Goal: Information Seeking & Learning: Learn about a topic

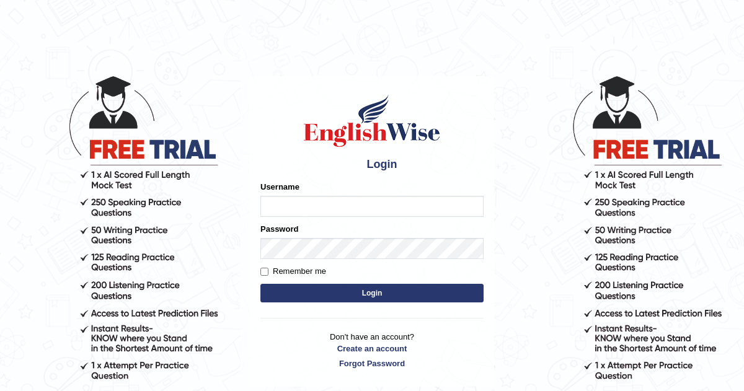
click at [314, 202] on input "Username" at bounding box center [371, 206] width 223 height 21
click at [357, 164] on div at bounding box center [357, 165] width 20 height 20
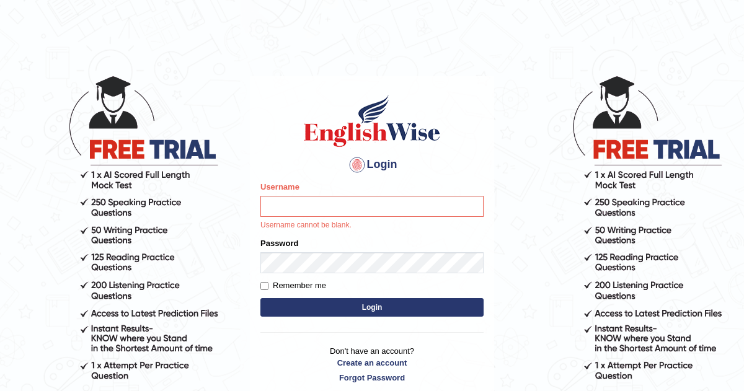
click at [354, 194] on div "Username Username cannot be blank." at bounding box center [371, 206] width 223 height 50
click at [349, 217] on div "Username Username cannot be blank." at bounding box center [371, 206] width 223 height 50
click at [356, 203] on input "Username" at bounding box center [371, 206] width 223 height 21
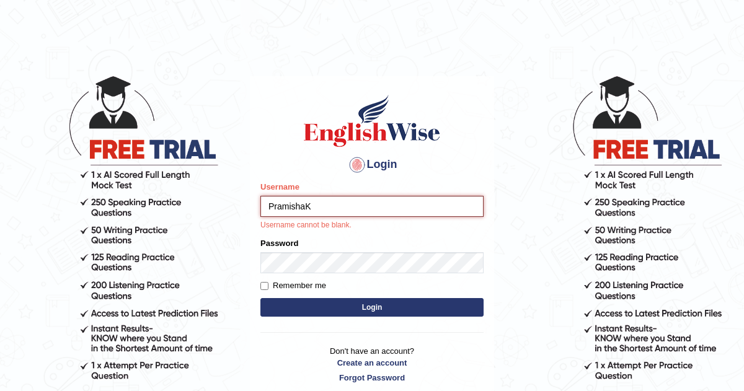
type input "PramishaK"
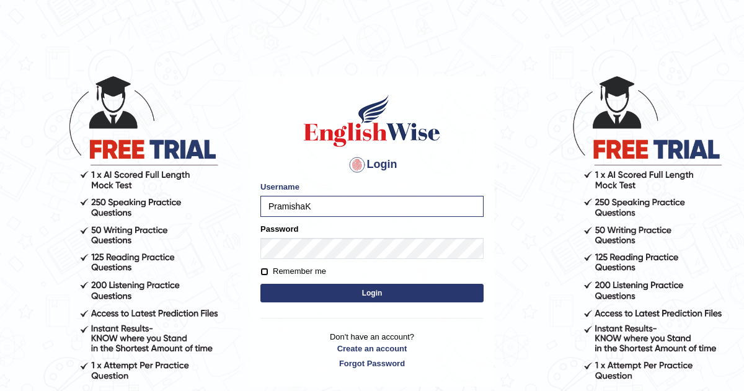
click at [265, 273] on input "Remember me" at bounding box center [264, 272] width 8 height 8
checkbox input "true"
click at [299, 289] on button "Login" at bounding box center [371, 293] width 223 height 19
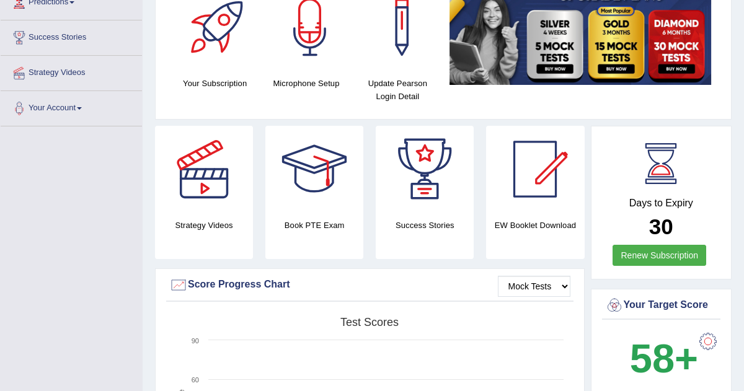
scroll to position [206, 0]
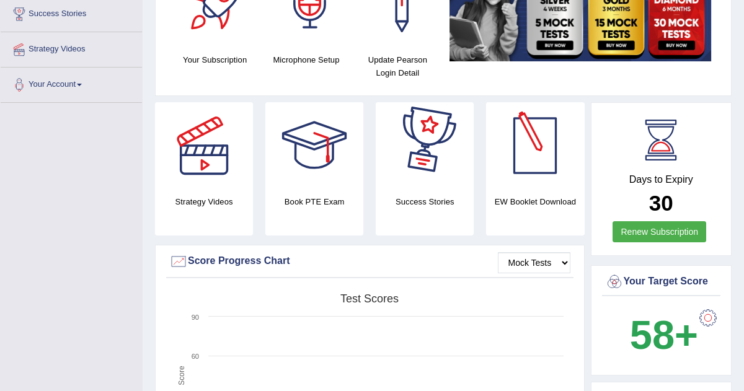
click at [310, 43] on div at bounding box center [309, 3] width 87 height 87
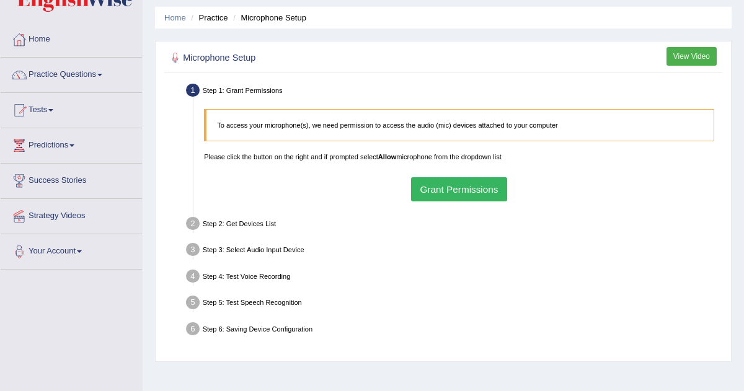
scroll to position [56, 0]
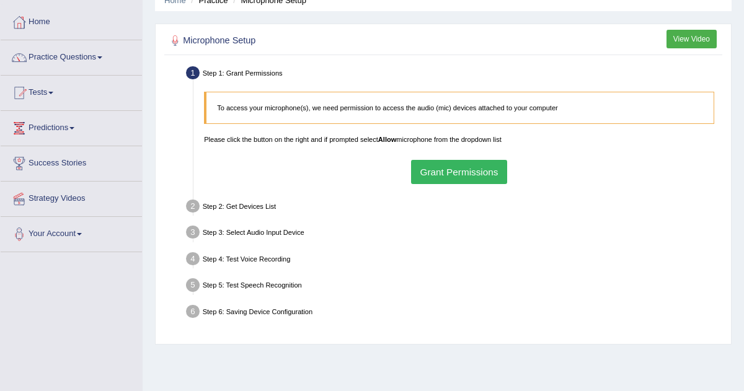
click at [468, 140] on p "Please click the button on the right and if prompted select Allow microphone fr…" at bounding box center [459, 139] width 510 height 10
click at [460, 177] on button "Grant Permissions" at bounding box center [459, 172] width 96 height 24
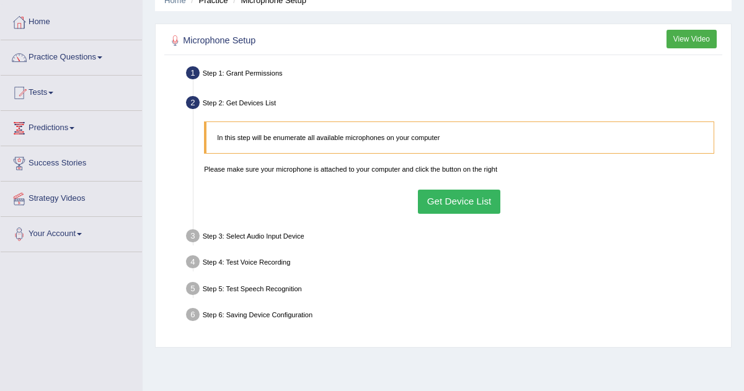
click at [446, 202] on button "Get Device List" at bounding box center [459, 202] width 82 height 24
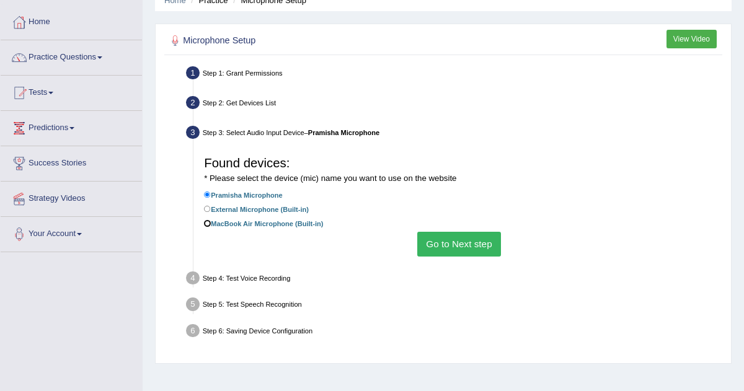
click at [209, 224] on input "MacBook Air Microphone (Built-in)" at bounding box center [207, 223] width 7 height 7
radio input "true"
click at [467, 240] on button "Go to Next step" at bounding box center [459, 244] width 84 height 24
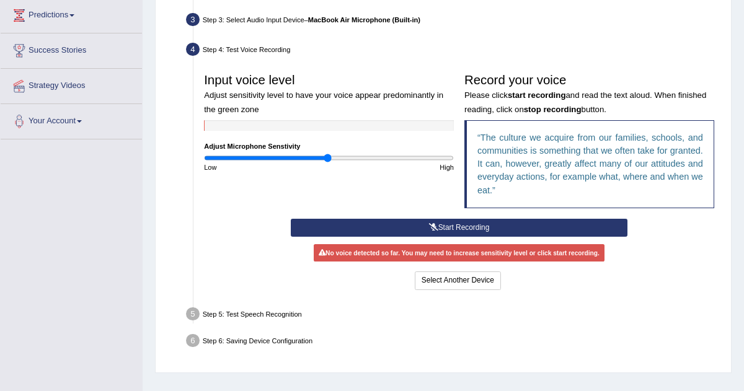
scroll to position [170, 0]
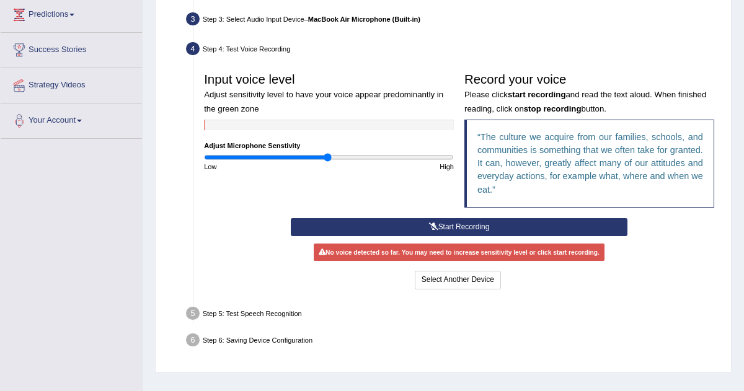
click at [463, 221] on button "Start Recording" at bounding box center [459, 227] width 336 height 18
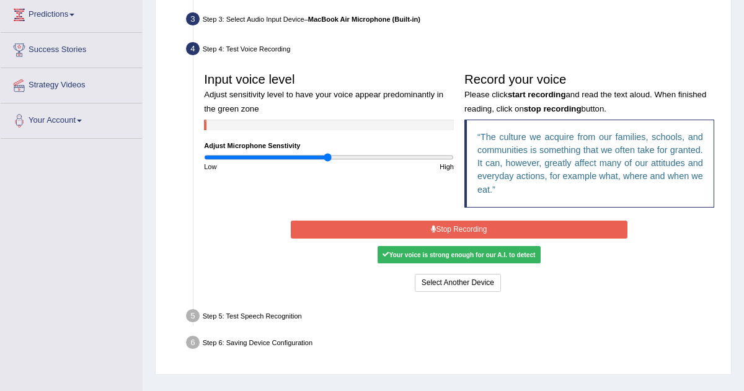
click at [488, 230] on button "Stop Recording" at bounding box center [459, 230] width 336 height 18
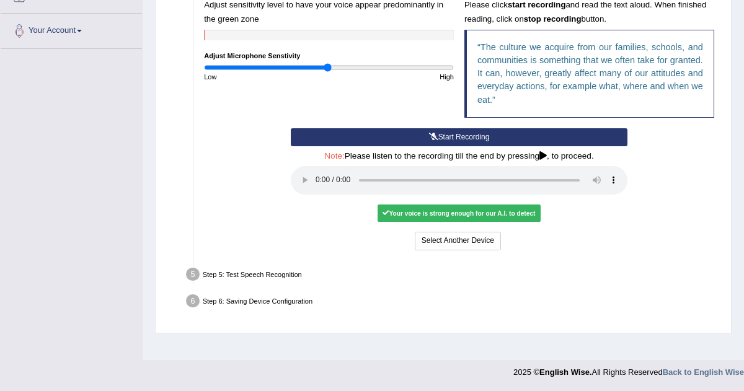
scroll to position [259, 0]
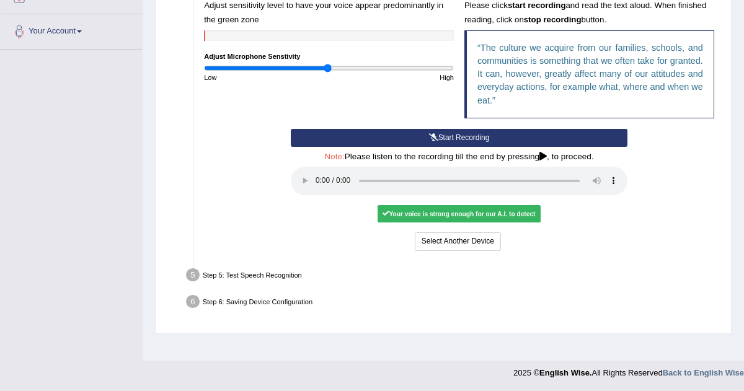
click at [437, 213] on div "Your voice is strong enough for our A.I. to detect" at bounding box center [458, 213] width 163 height 17
click at [262, 268] on div "Step 5: Test Speech Recognition" at bounding box center [454, 276] width 545 height 23
click at [250, 276] on div "Step 5: Test Speech Recognition" at bounding box center [454, 276] width 545 height 23
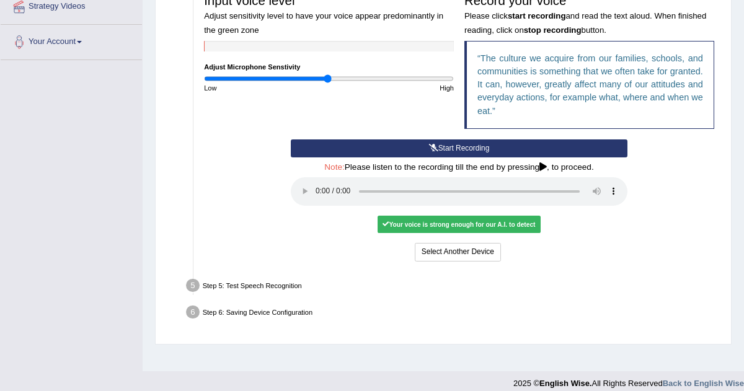
scroll to position [245, 0]
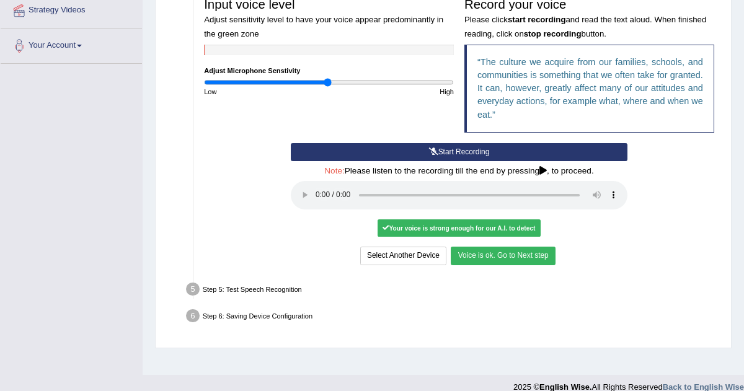
click at [503, 255] on button "Voice is ok. Go to Next step" at bounding box center [502, 256] width 104 height 18
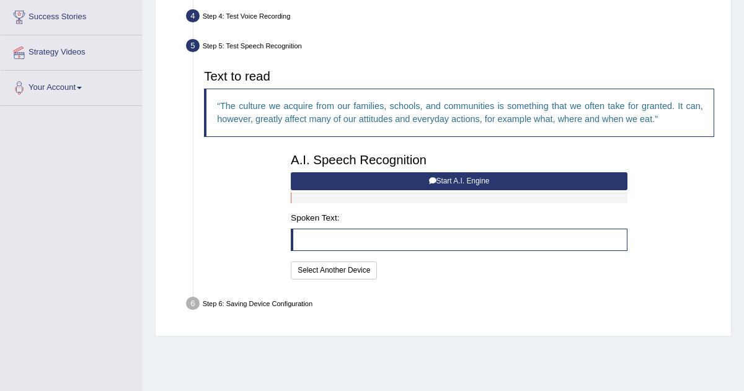
scroll to position [201, 0]
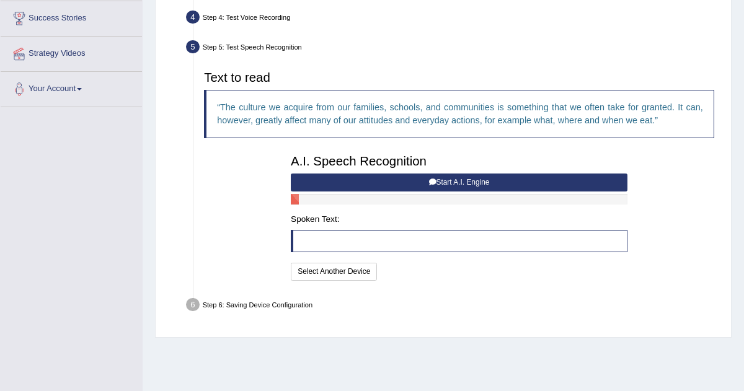
click at [373, 234] on blockquote at bounding box center [459, 241] width 336 height 22
click at [341, 264] on button "Select Another Device" at bounding box center [334, 272] width 86 height 18
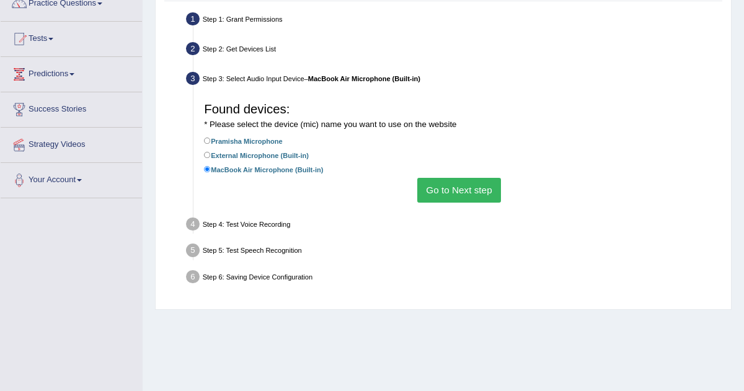
scroll to position [109, 0]
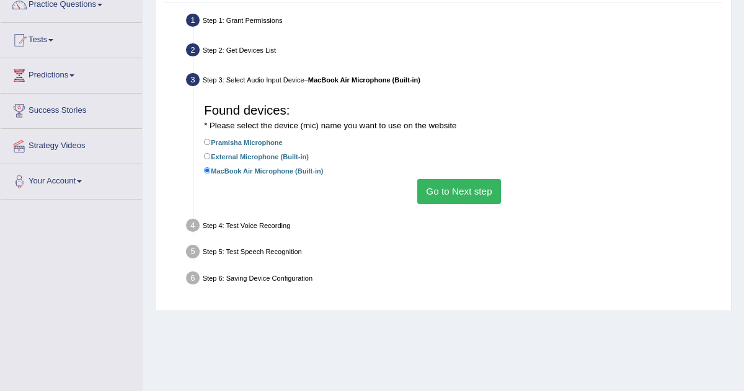
click at [470, 193] on button "Go to Next step" at bounding box center [459, 191] width 84 height 24
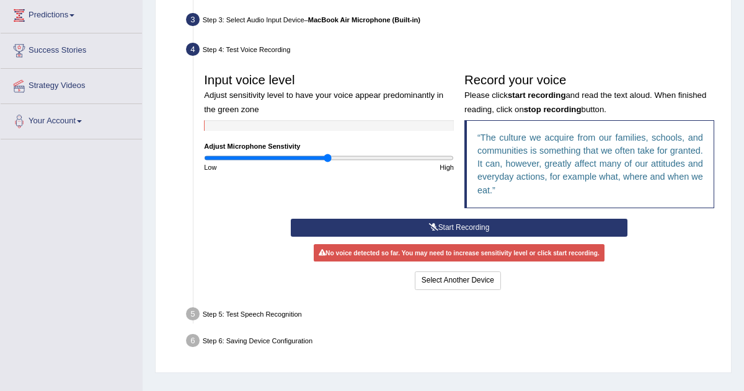
scroll to position [168, 0]
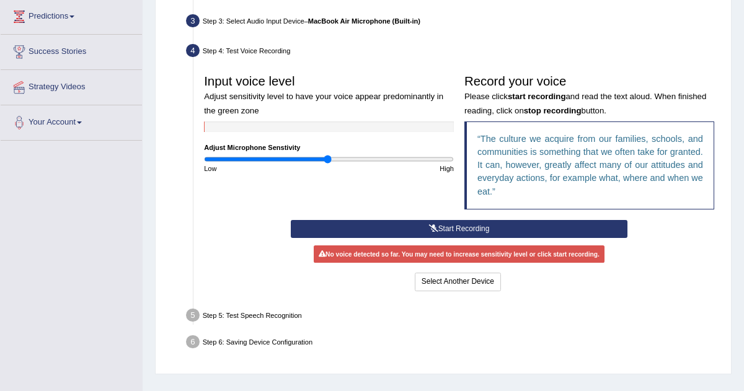
click at [389, 225] on button "Start Recording" at bounding box center [459, 229] width 336 height 18
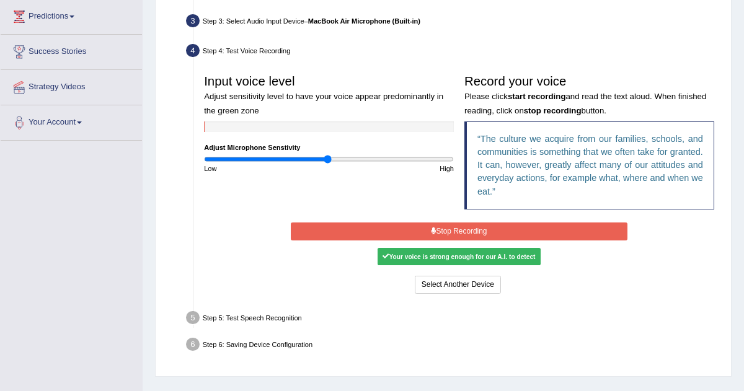
click at [396, 230] on button "Stop Recording" at bounding box center [459, 231] width 336 height 18
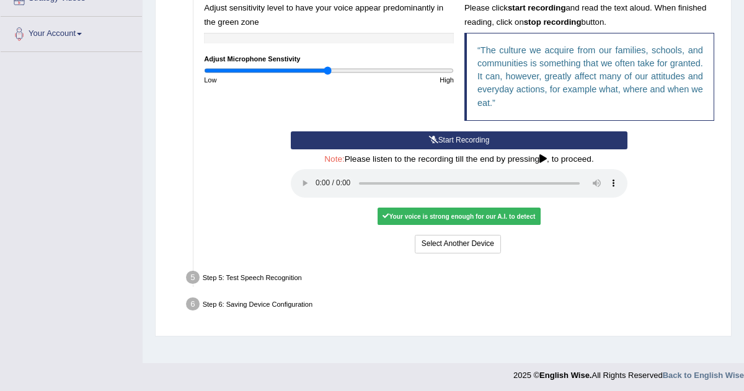
scroll to position [260, 0]
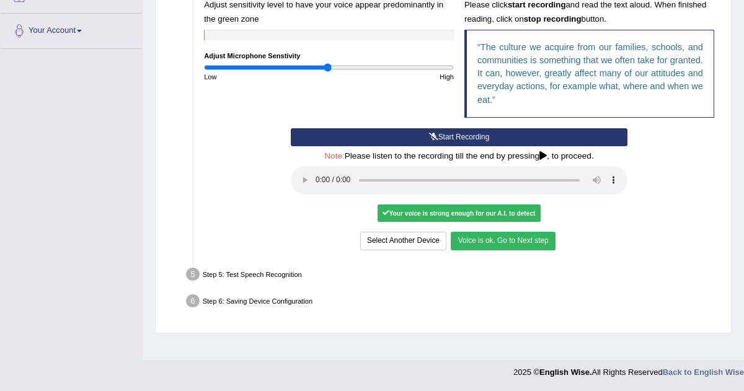
click at [518, 237] on button "Voice is ok. Go to Next step" at bounding box center [502, 241] width 104 height 18
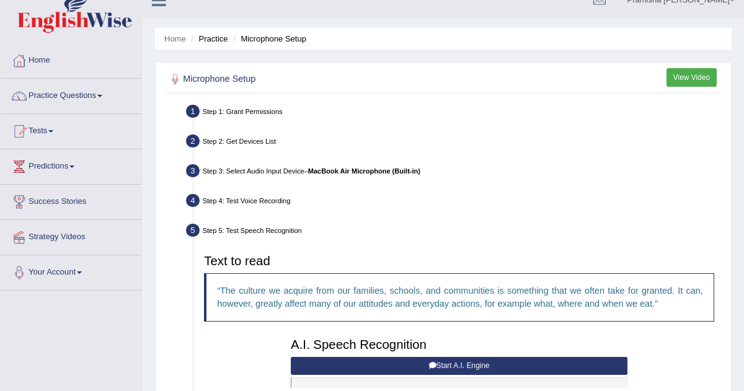
scroll to position [0, 0]
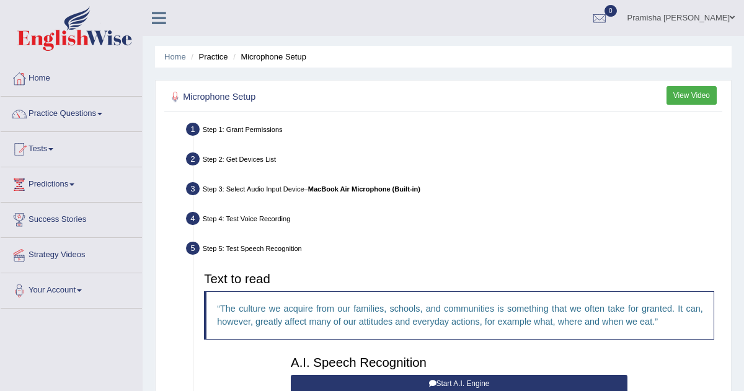
click at [683, 90] on button "View Video" at bounding box center [691, 95] width 50 height 18
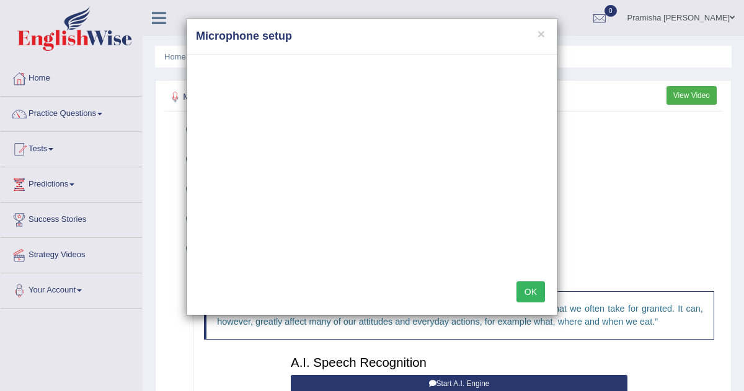
click at [527, 288] on button "OK" at bounding box center [530, 291] width 29 height 21
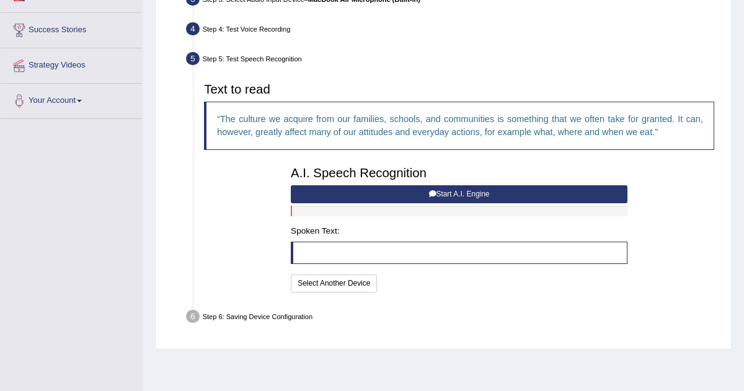
scroll to position [260, 0]
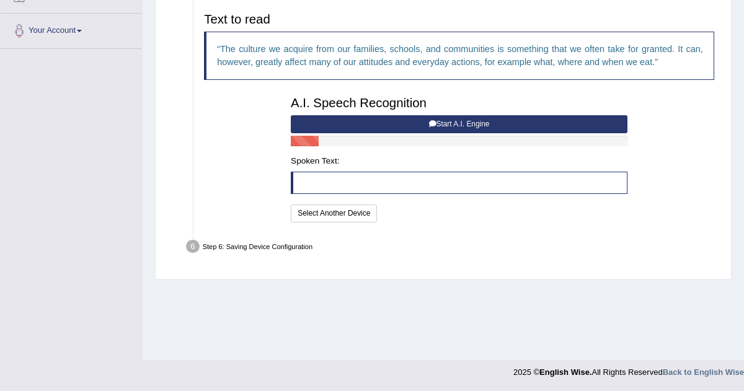
click at [481, 121] on button "Start A.I. Engine" at bounding box center [459, 124] width 336 height 18
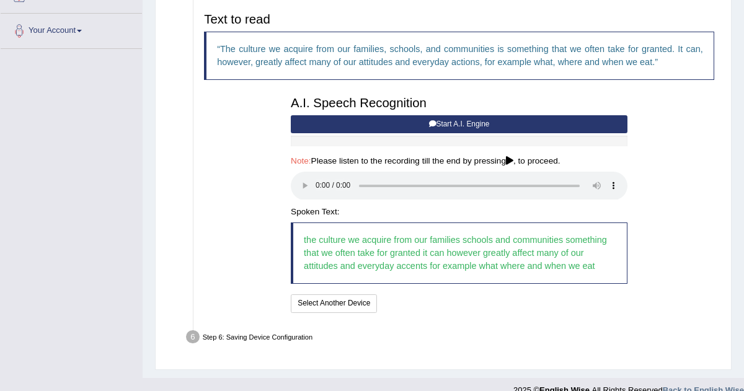
scroll to position [275, 0]
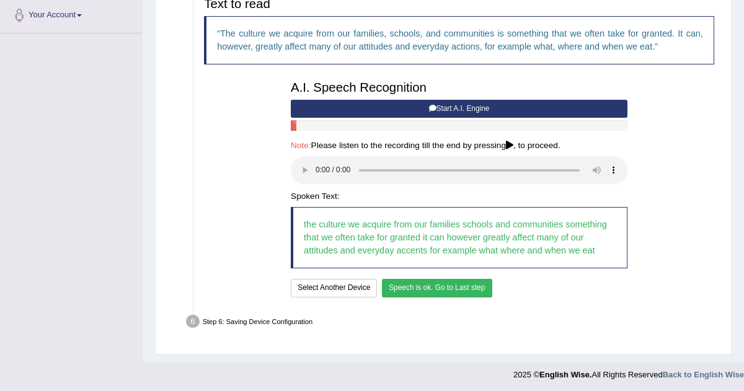
click at [459, 288] on button "Speech is ok. Go to Last step" at bounding box center [437, 288] width 110 height 18
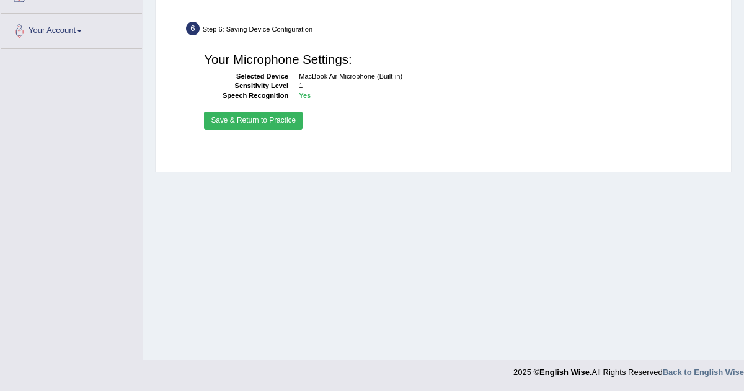
scroll to position [260, 0]
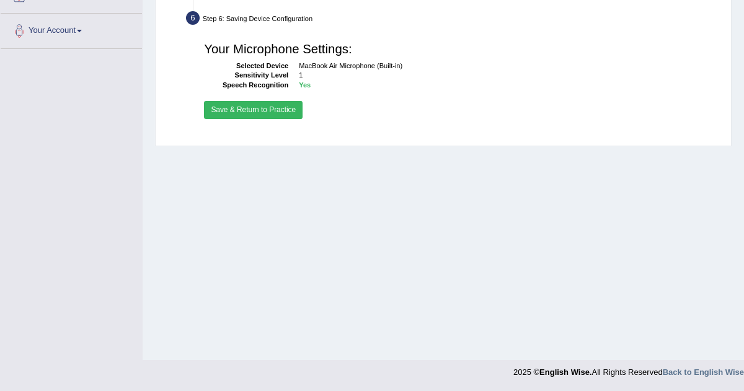
click at [270, 103] on button "Save & Return to Practice" at bounding box center [253, 110] width 99 height 18
click at [270, 107] on button "Save & Return to Practice" at bounding box center [253, 110] width 99 height 18
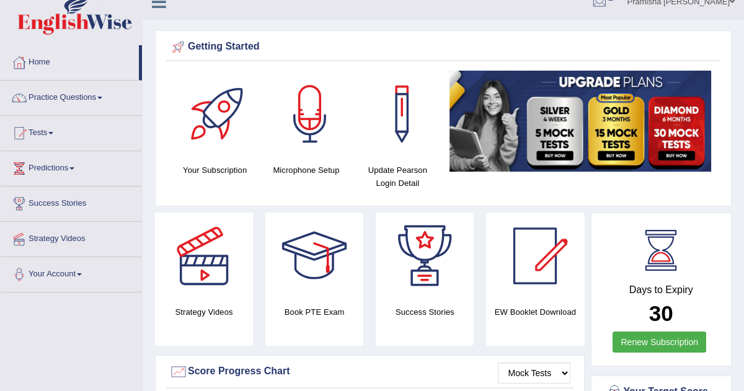
scroll to position [12, 0]
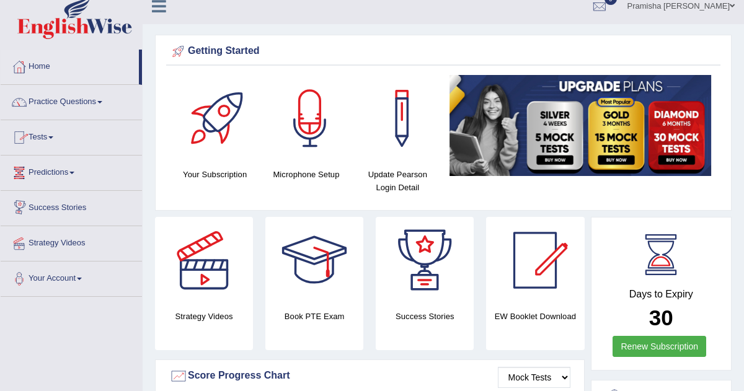
click at [56, 139] on link "Tests" at bounding box center [71, 135] width 141 height 31
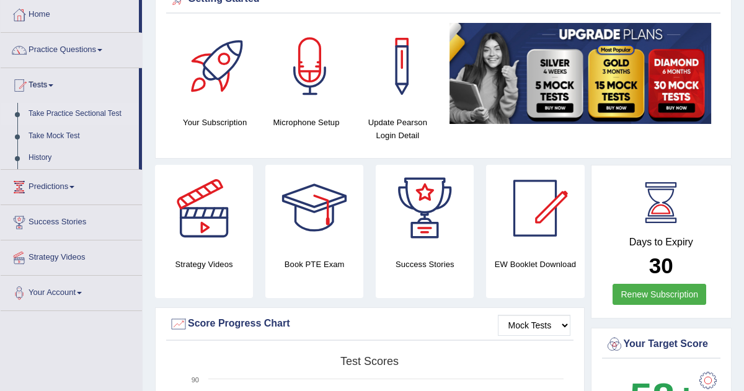
scroll to position [67, 0]
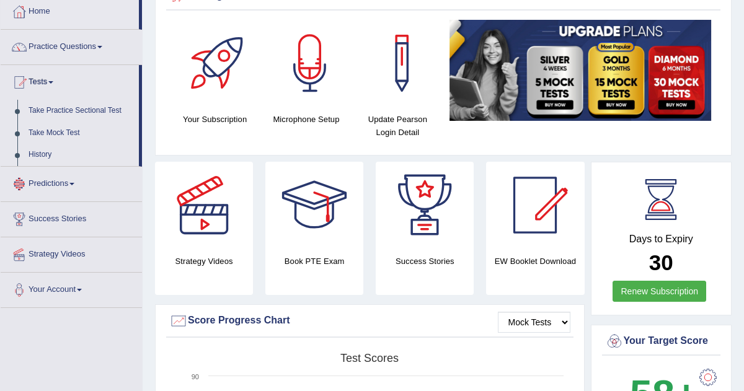
click at [69, 184] on link "Predictions" at bounding box center [71, 182] width 141 height 31
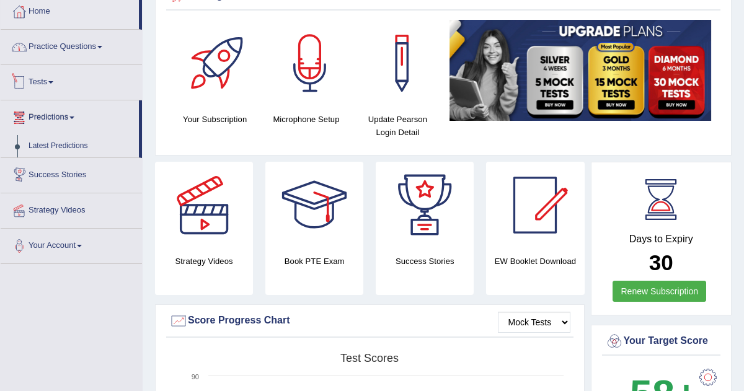
click at [82, 43] on link "Practice Questions" at bounding box center [71, 45] width 141 height 31
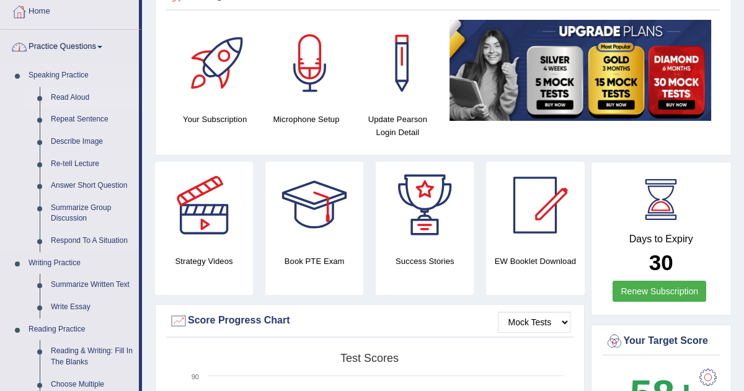
click at [76, 92] on link "Read Aloud" at bounding box center [92, 98] width 94 height 22
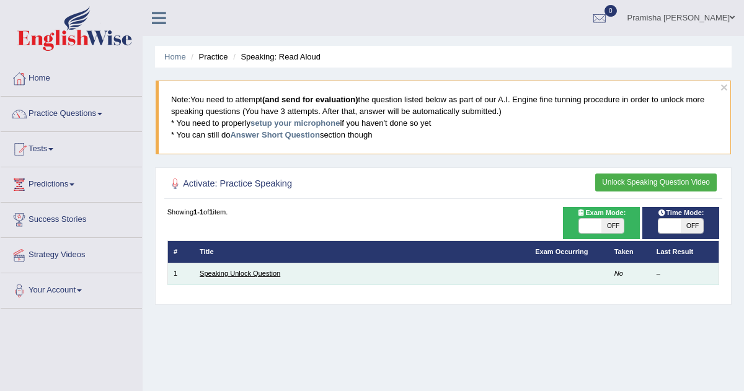
click at [234, 271] on link "Speaking Unlock Question" at bounding box center [240, 273] width 81 height 7
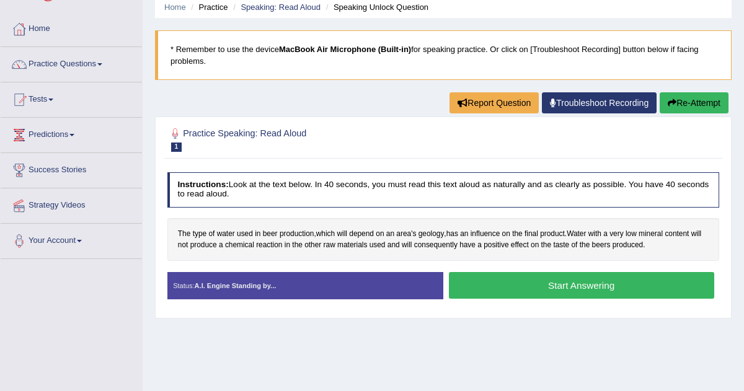
scroll to position [51, 0]
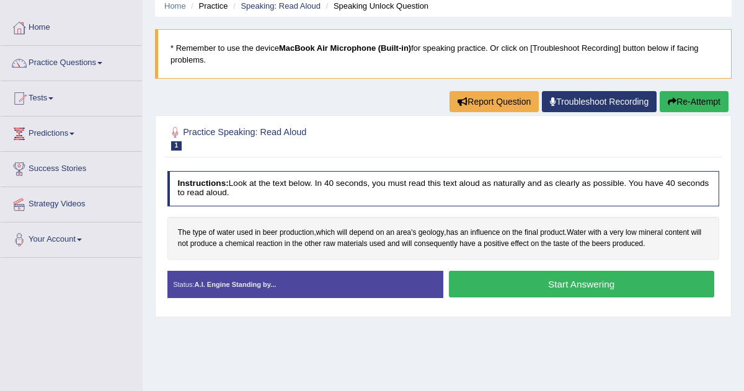
click at [511, 281] on button "Start Answering" at bounding box center [581, 284] width 265 height 27
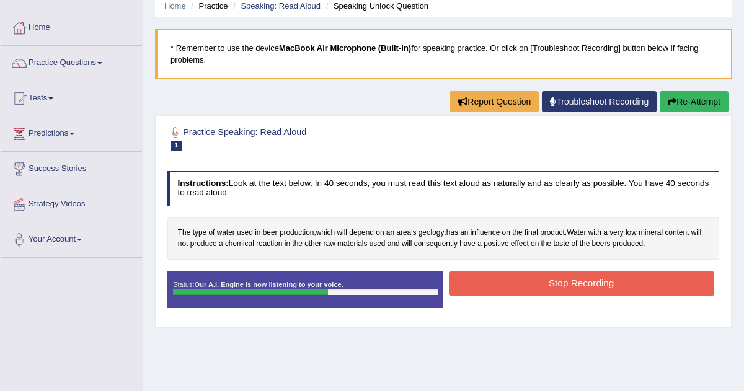
click at [511, 281] on button "Stop Recording" at bounding box center [581, 283] width 265 height 24
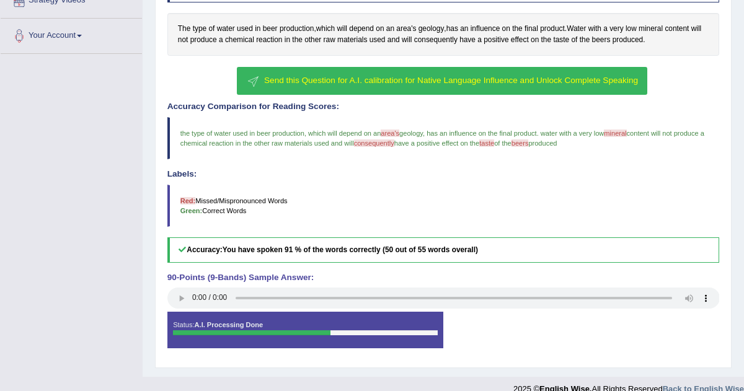
scroll to position [252, 0]
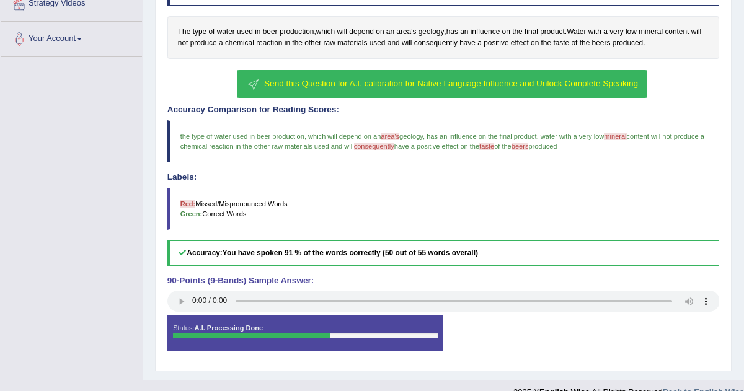
click at [325, 79] on span "Send this Question for A.I. calibration for Native Language Influence and Unloc…" at bounding box center [451, 83] width 374 height 9
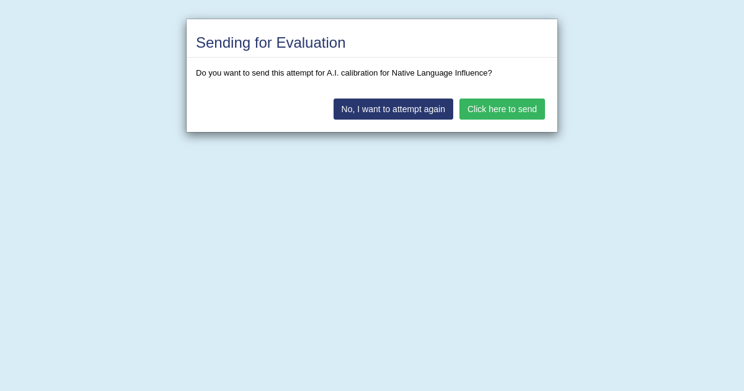
click at [509, 110] on button "Click here to send" at bounding box center [502, 109] width 86 height 21
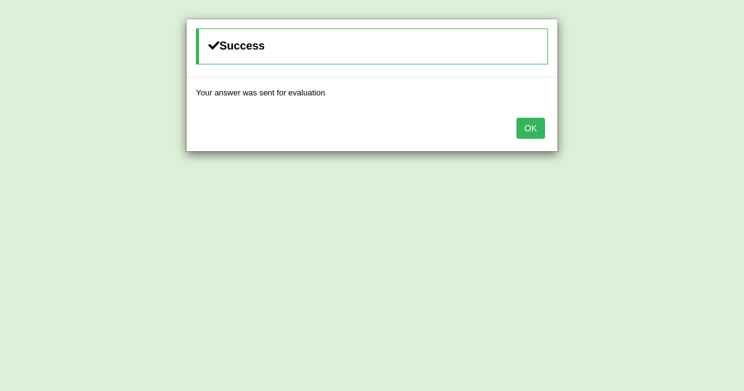
click at [525, 130] on button "OK" at bounding box center [530, 128] width 29 height 21
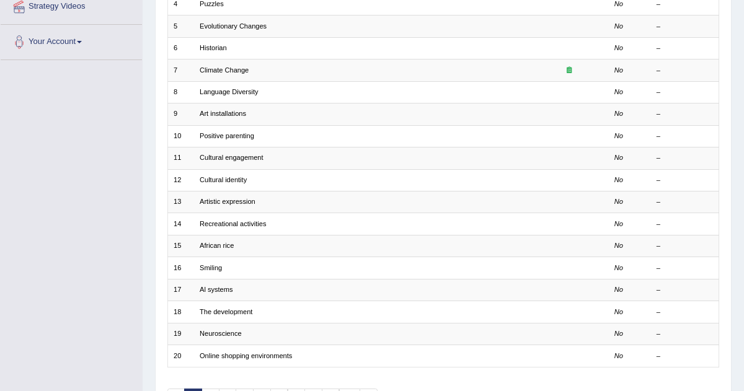
scroll to position [317, 0]
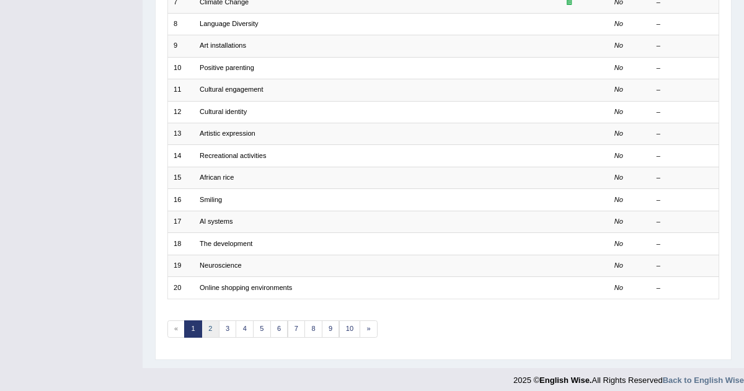
click at [204, 322] on link "2" at bounding box center [210, 328] width 18 height 17
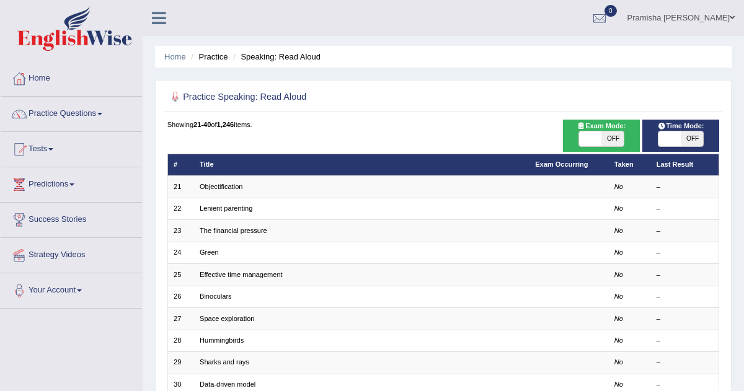
scroll to position [317, 0]
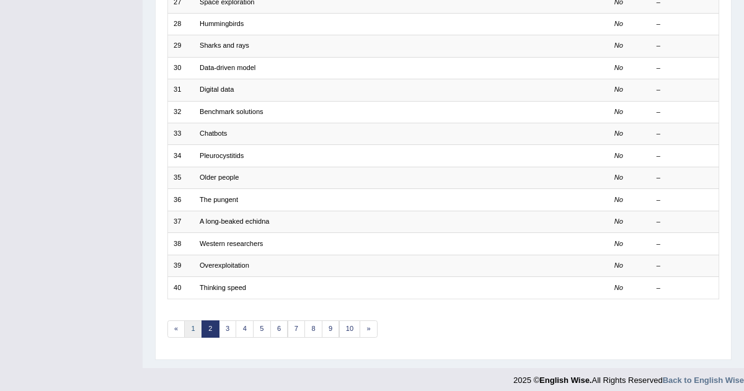
click at [188, 320] on link "1" at bounding box center [193, 328] width 18 height 17
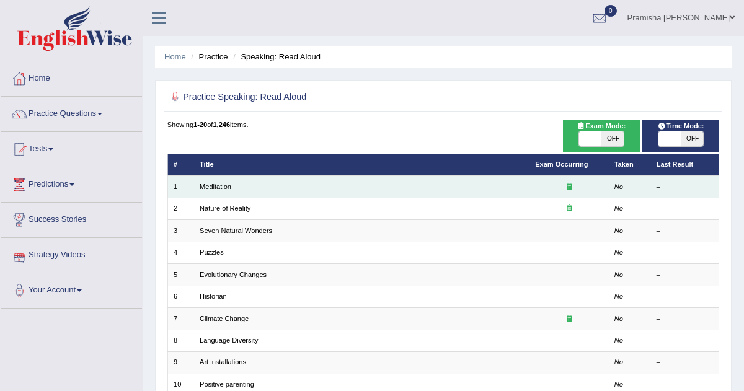
click at [216, 188] on link "Meditation" at bounding box center [216, 186] width 32 height 7
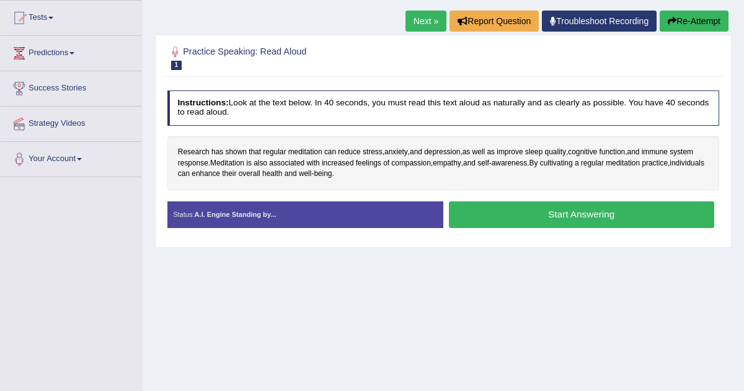
scroll to position [133, 0]
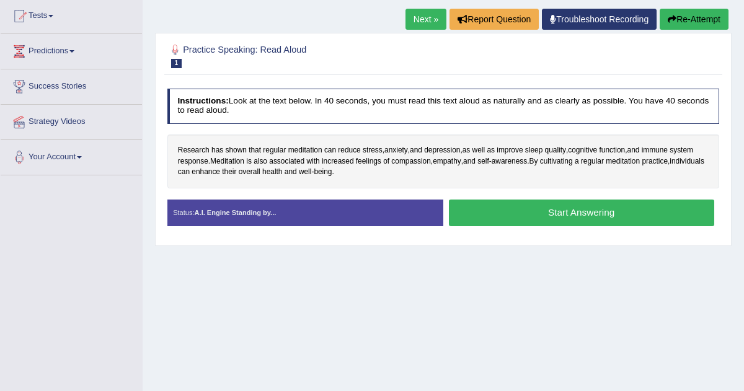
click at [527, 205] on button "Start Answering" at bounding box center [581, 213] width 265 height 27
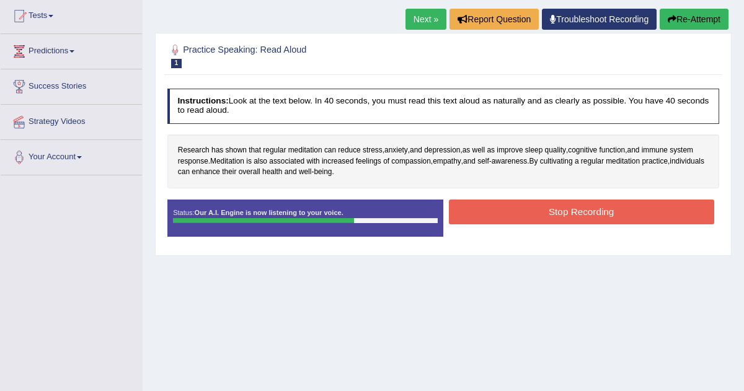
click at [527, 205] on button "Stop Recording" at bounding box center [581, 212] width 265 height 24
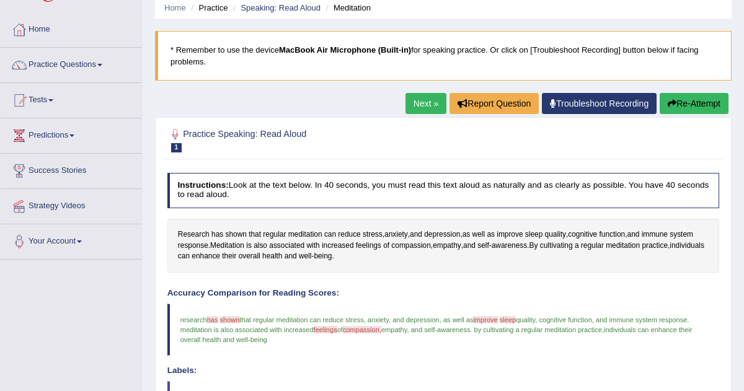
scroll to position [50, 0]
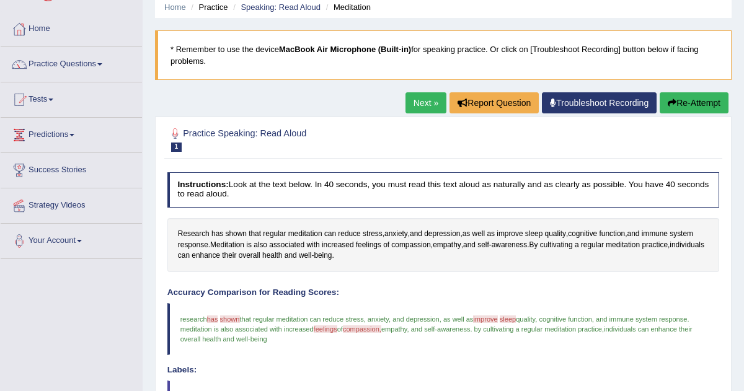
click at [419, 103] on link "Next »" at bounding box center [425, 102] width 41 height 21
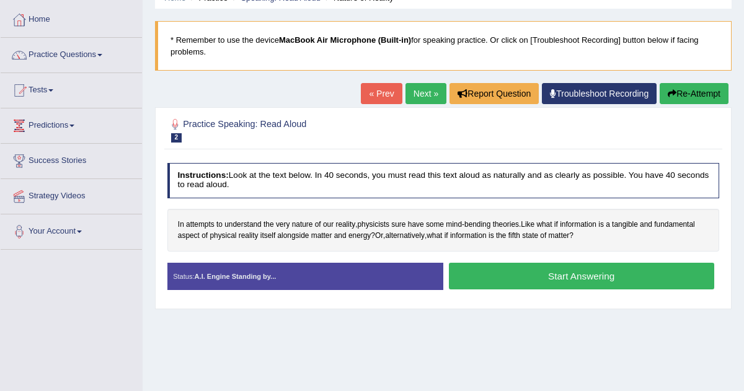
scroll to position [60, 0]
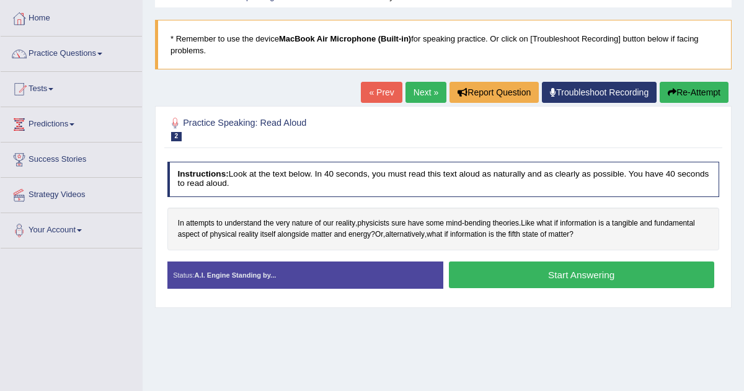
click at [542, 271] on button "Start Answering" at bounding box center [581, 274] width 265 height 27
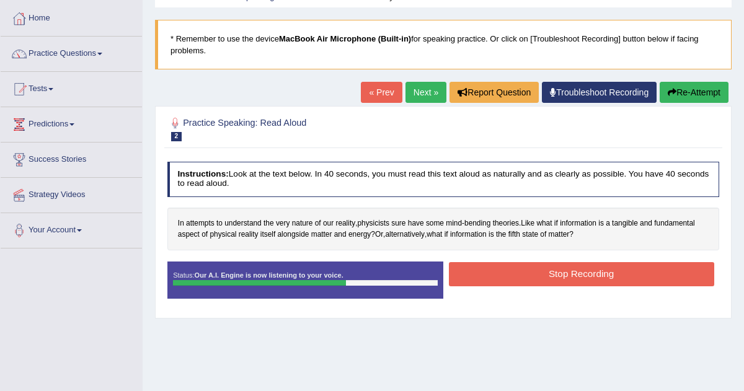
click at [542, 271] on button "Stop Recording" at bounding box center [581, 274] width 265 height 24
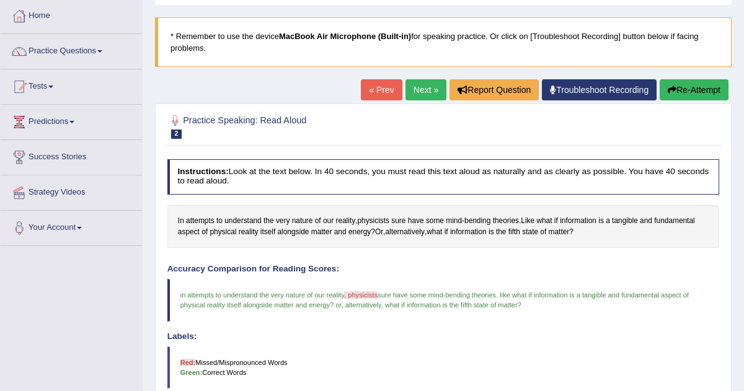
scroll to position [0, 0]
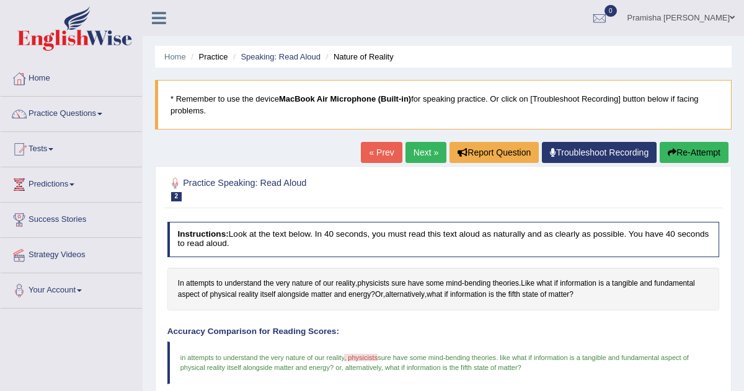
click at [415, 151] on link "Next »" at bounding box center [425, 152] width 41 height 21
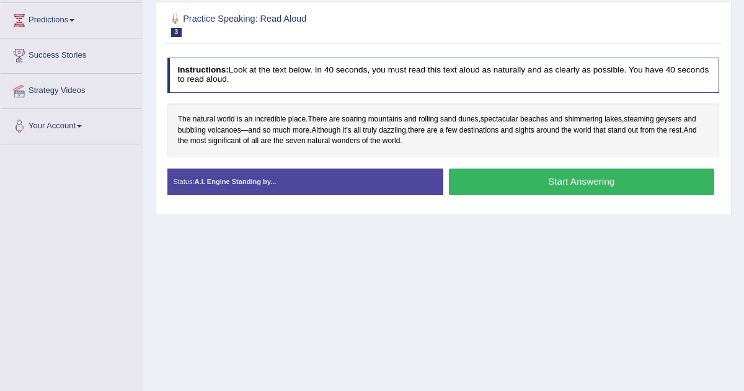
scroll to position [162, 0]
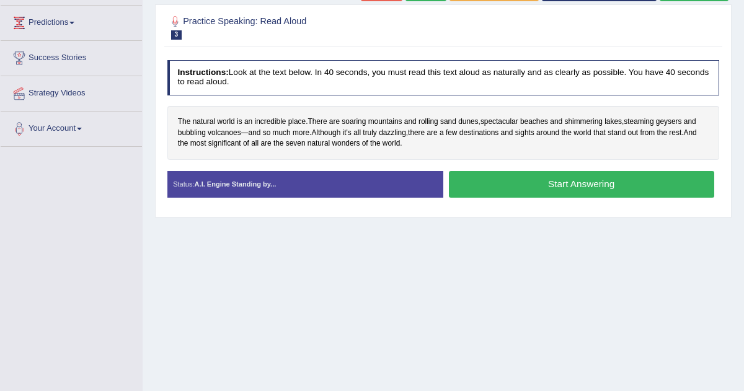
click at [596, 173] on button "Start Answering" at bounding box center [581, 184] width 265 height 27
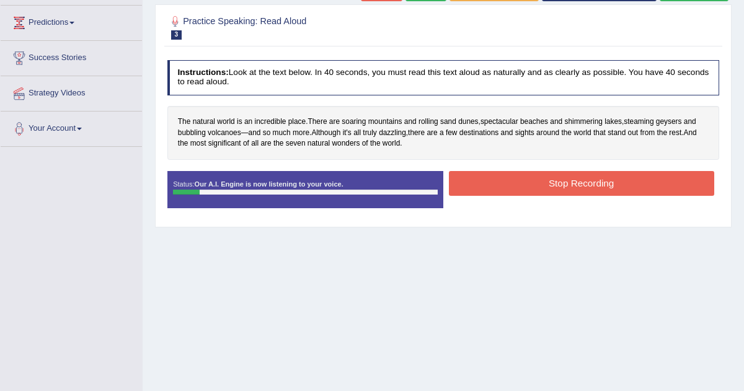
click at [580, 178] on button "Stop Recording" at bounding box center [581, 183] width 265 height 24
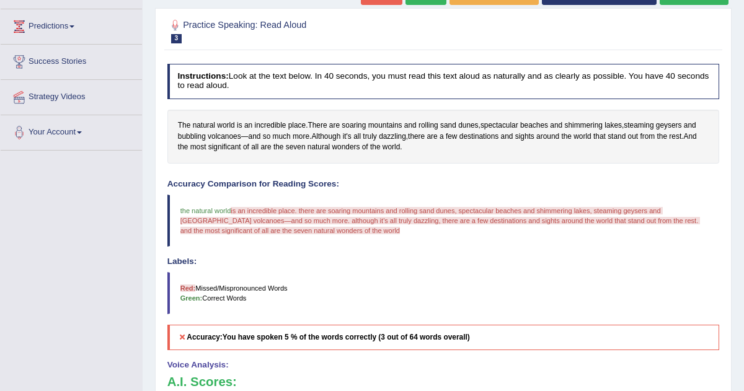
scroll to position [79, 0]
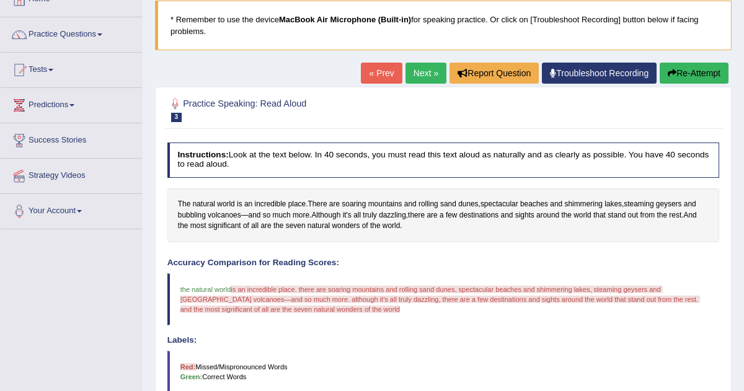
click at [691, 73] on button "Re-Attempt" at bounding box center [693, 73] width 69 height 21
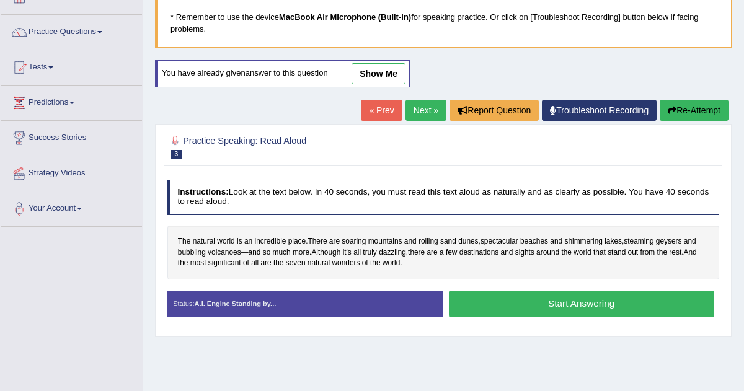
scroll to position [79, 0]
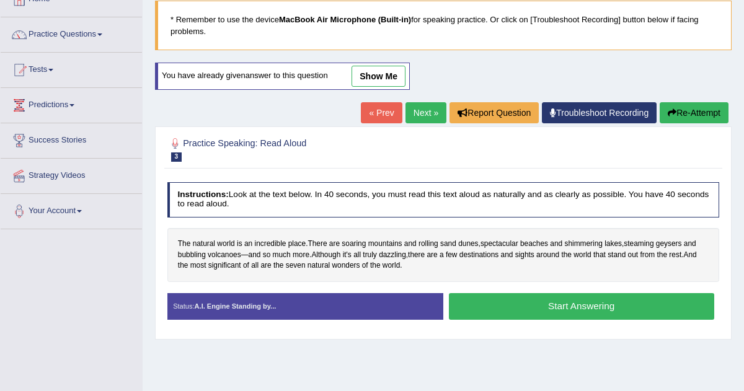
click at [559, 307] on button "Start Answering" at bounding box center [581, 306] width 265 height 27
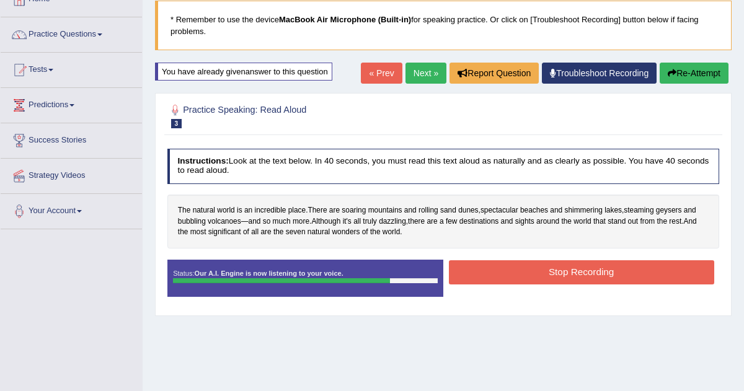
click at [564, 267] on button "Stop Recording" at bounding box center [581, 272] width 265 height 24
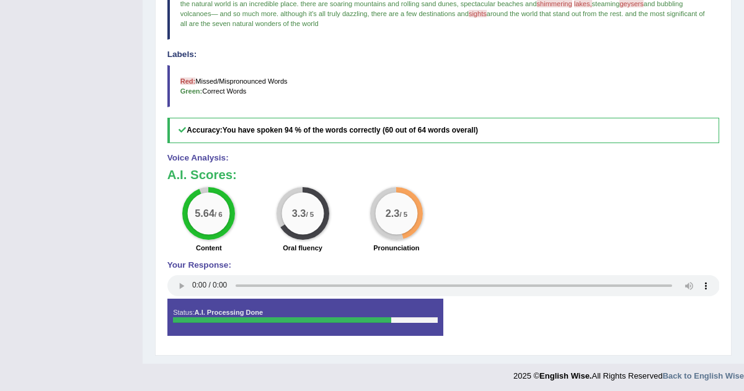
scroll to position [0, 0]
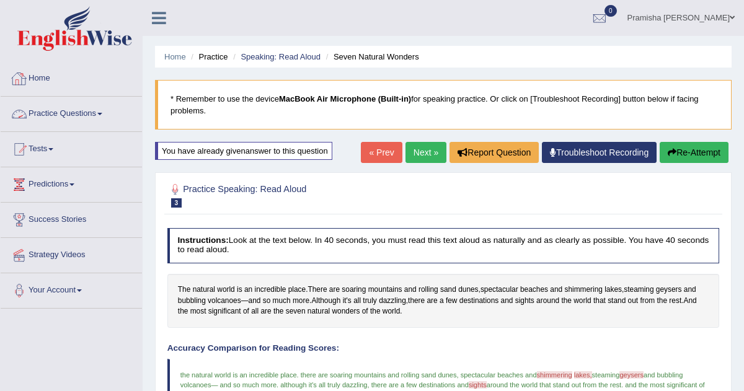
click at [91, 116] on link "Practice Questions" at bounding box center [71, 112] width 141 height 31
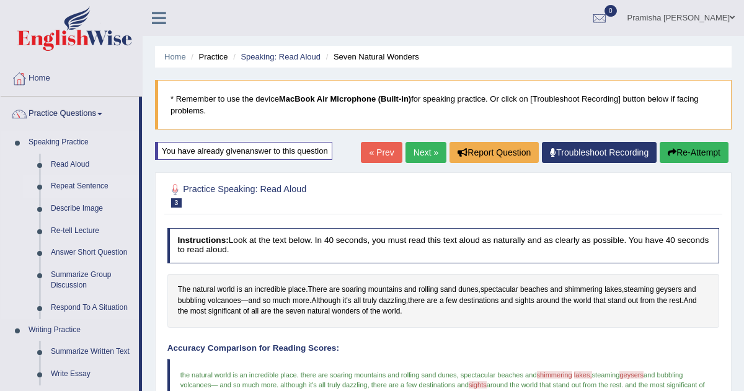
click at [93, 192] on link "Repeat Sentence" at bounding box center [92, 186] width 94 height 22
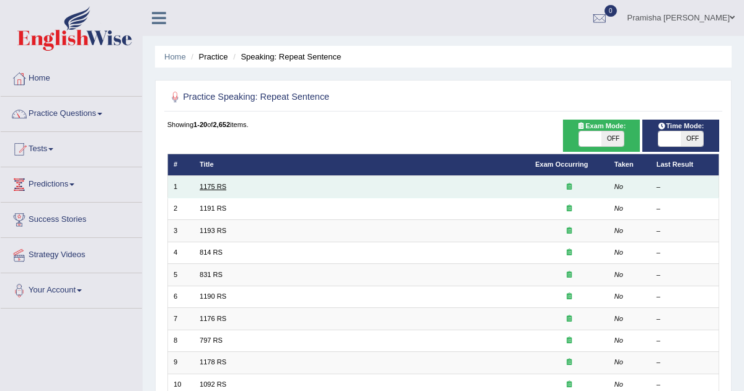
click at [218, 187] on link "1175 RS" at bounding box center [213, 186] width 27 height 7
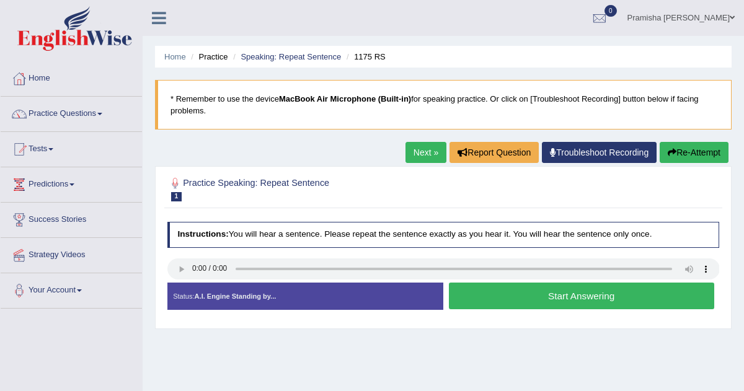
click at [547, 299] on button "Start Answering" at bounding box center [581, 296] width 265 height 27
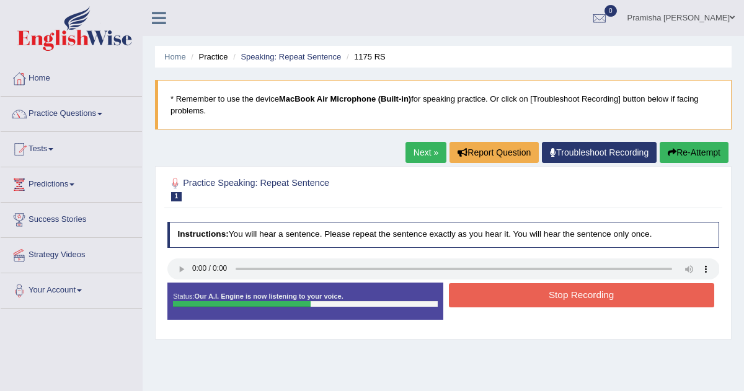
click at [547, 299] on button "Stop Recording" at bounding box center [581, 295] width 265 height 24
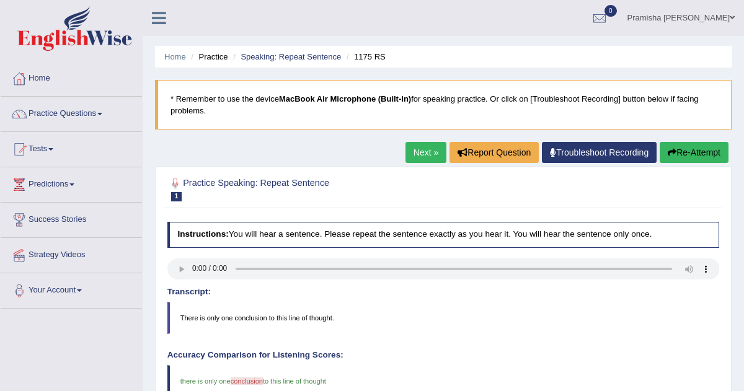
click at [425, 155] on link "Next »" at bounding box center [425, 152] width 41 height 21
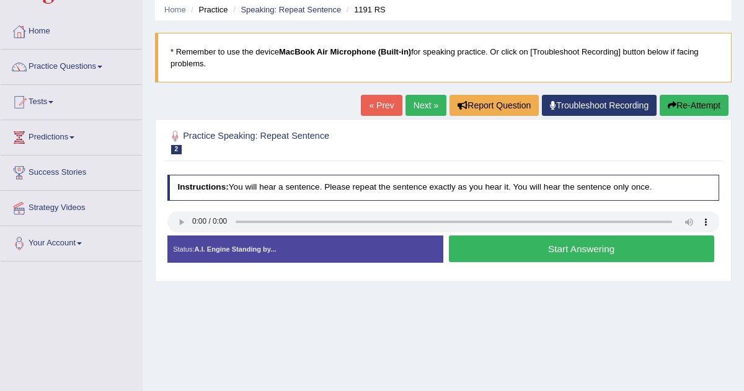
scroll to position [48, 0]
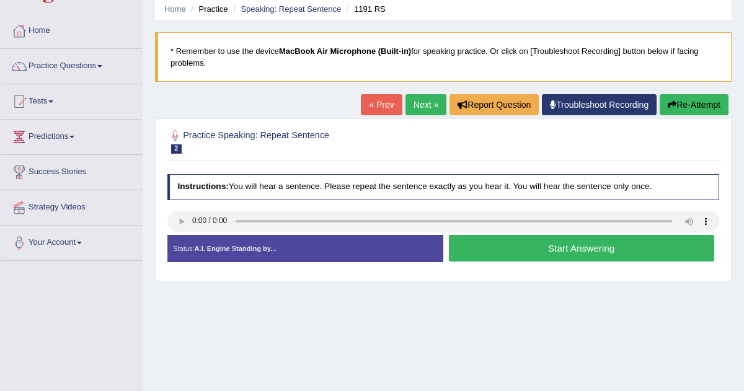
click at [573, 255] on button "Start Answering" at bounding box center [581, 248] width 265 height 27
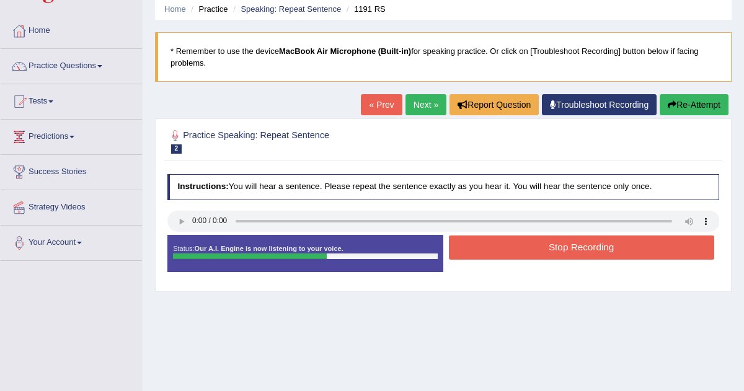
click at [573, 255] on button "Stop Recording" at bounding box center [581, 247] width 265 height 24
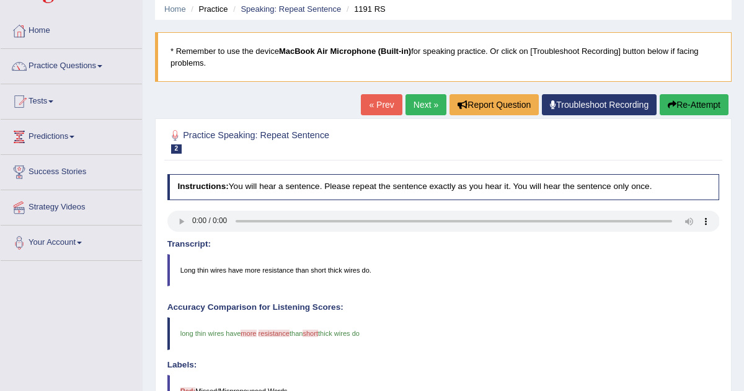
scroll to position [0, 0]
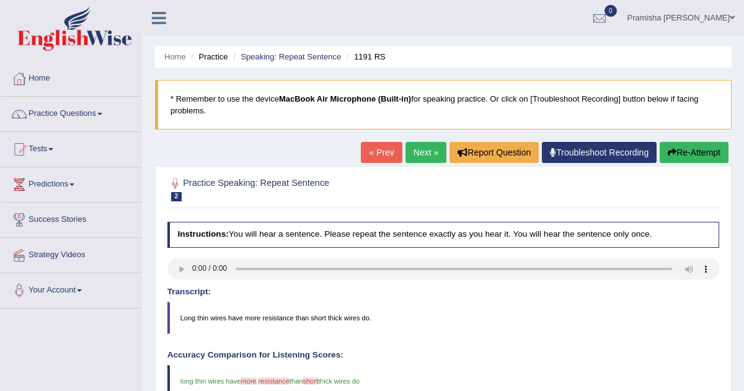
click at [416, 159] on link "Next »" at bounding box center [425, 152] width 41 height 21
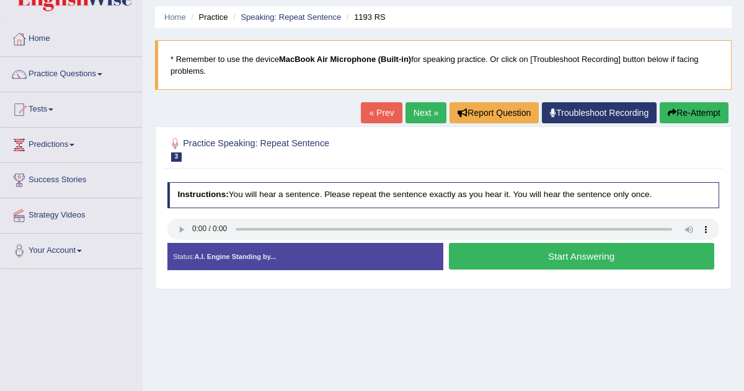
scroll to position [56, 0]
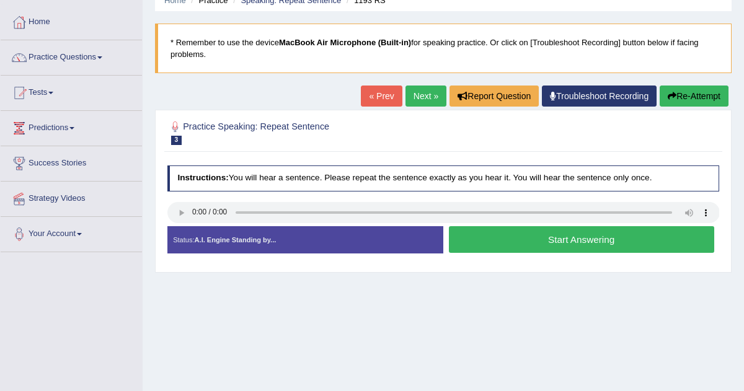
click at [623, 239] on button "Start Answering" at bounding box center [581, 239] width 265 height 27
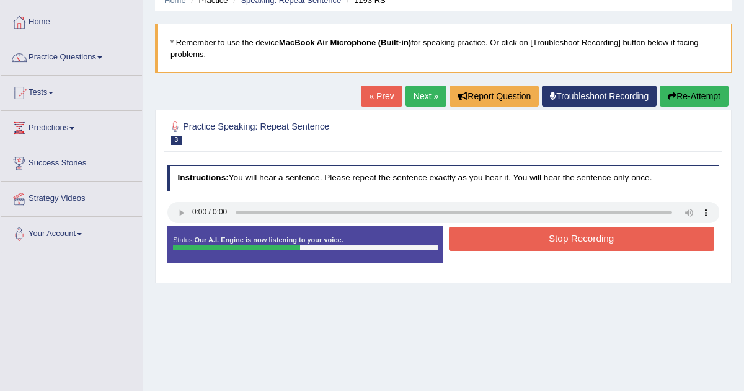
click at [623, 240] on button "Stop Recording" at bounding box center [581, 239] width 265 height 24
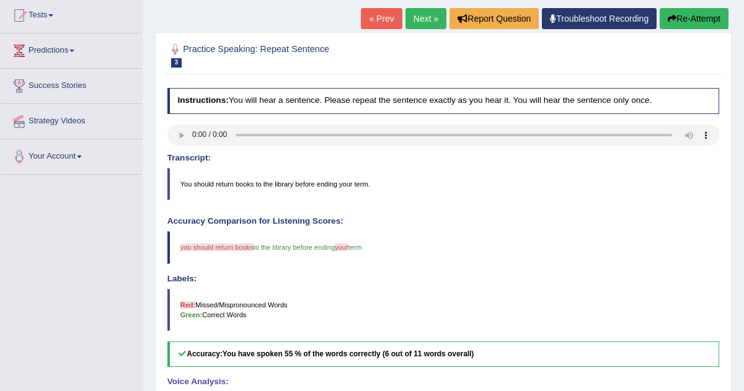
scroll to position [0, 0]
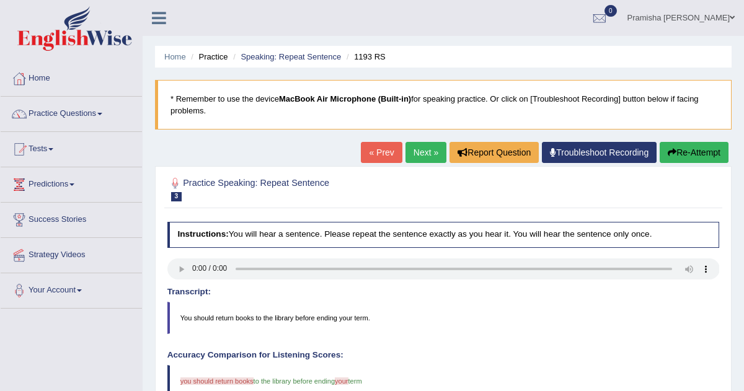
click at [424, 147] on link "Next »" at bounding box center [425, 152] width 41 height 21
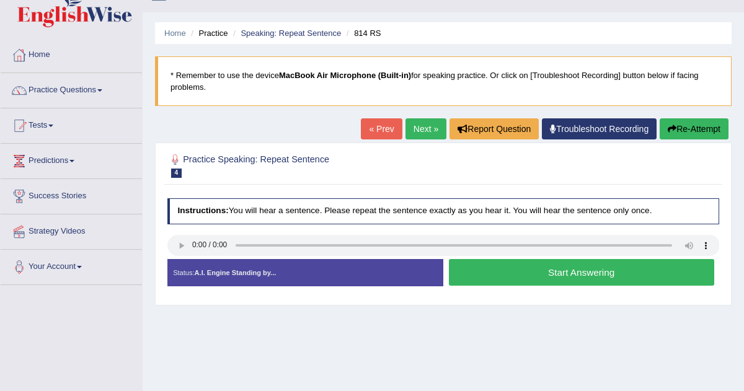
scroll to position [25, 0]
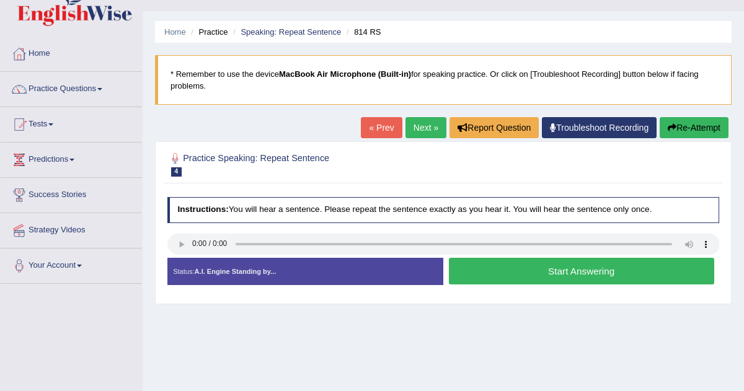
click at [530, 271] on button "Start Answering" at bounding box center [581, 271] width 265 height 27
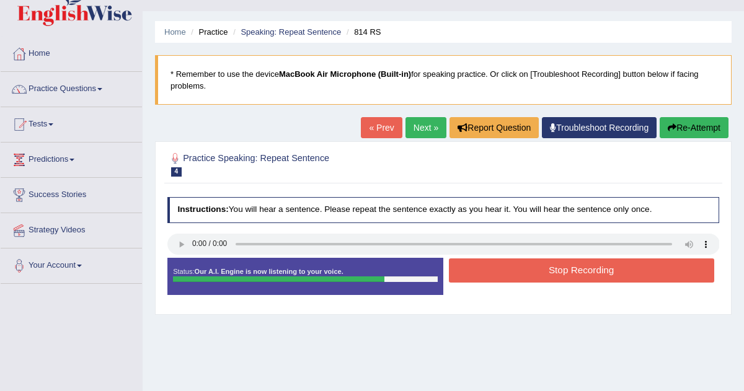
click at [530, 272] on button "Stop Recording" at bounding box center [581, 270] width 265 height 24
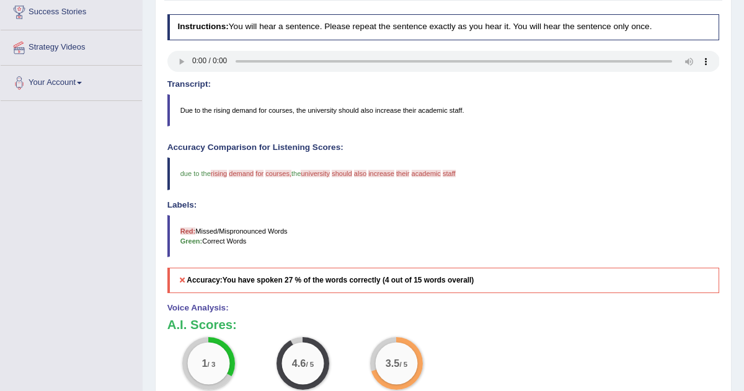
scroll to position [0, 0]
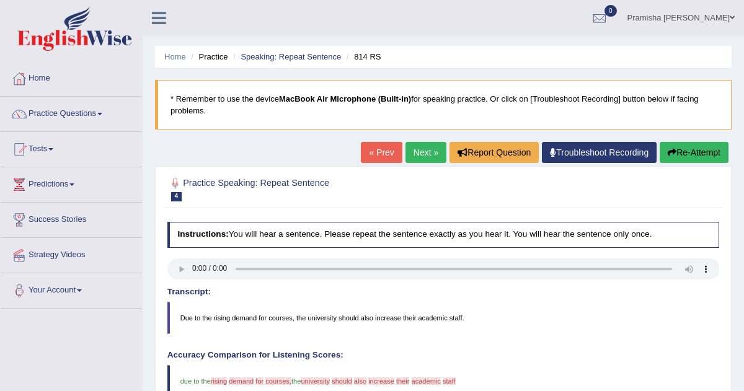
click at [417, 151] on link "Next »" at bounding box center [425, 152] width 41 height 21
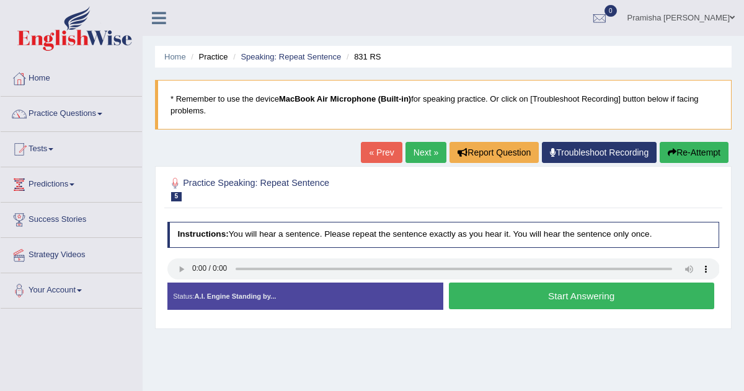
click at [516, 301] on button "Start Answering" at bounding box center [581, 296] width 265 height 27
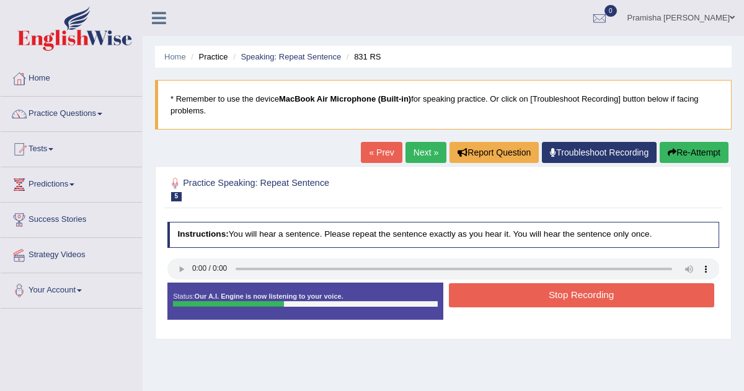
click at [517, 293] on button "Stop Recording" at bounding box center [581, 295] width 265 height 24
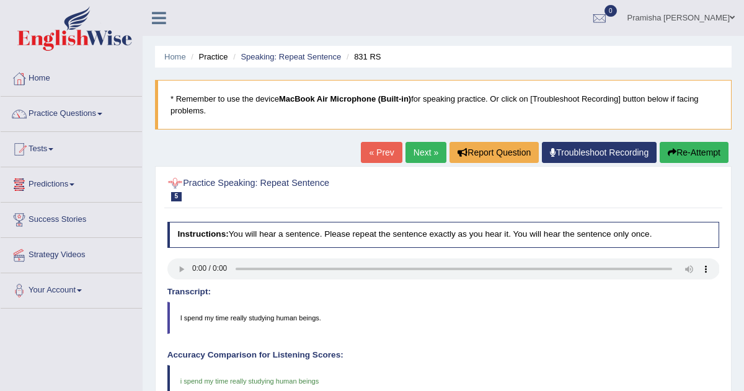
click at [417, 156] on link "Next »" at bounding box center [425, 152] width 41 height 21
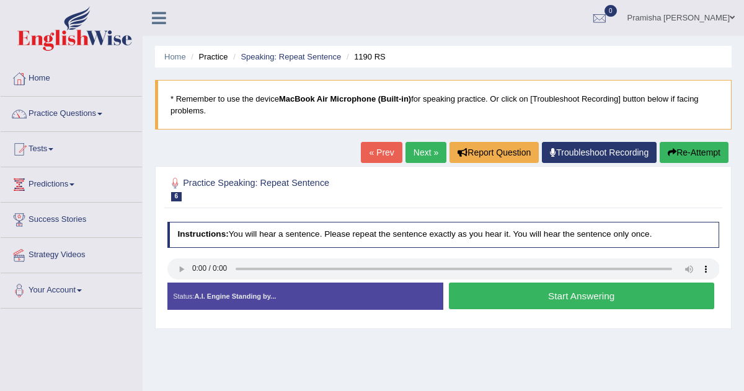
click at [564, 300] on button "Start Answering" at bounding box center [581, 296] width 265 height 27
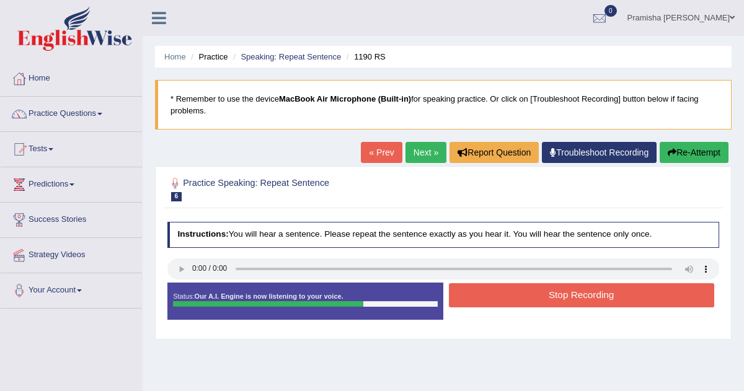
click at [564, 300] on button "Stop Recording" at bounding box center [581, 295] width 265 height 24
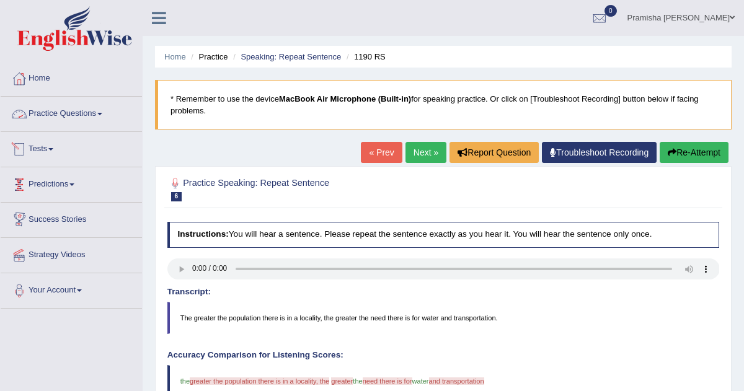
click at [70, 104] on link "Practice Questions" at bounding box center [71, 112] width 141 height 31
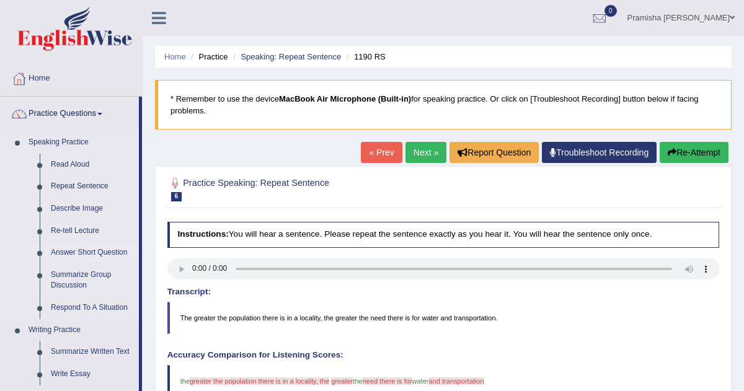
click at [102, 251] on link "Answer Short Question" at bounding box center [92, 253] width 94 height 22
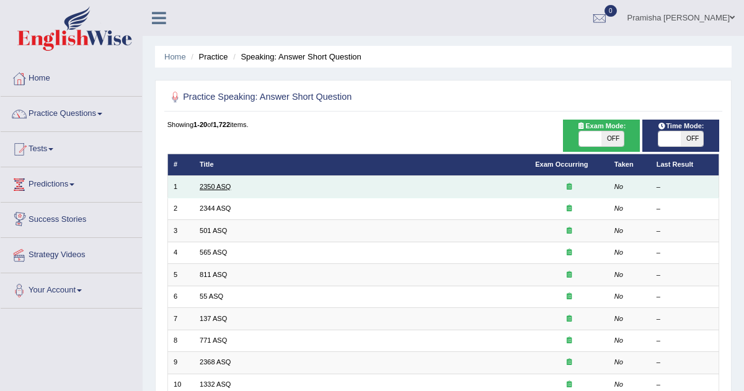
click at [214, 186] on link "2350 ASQ" at bounding box center [215, 186] width 31 height 7
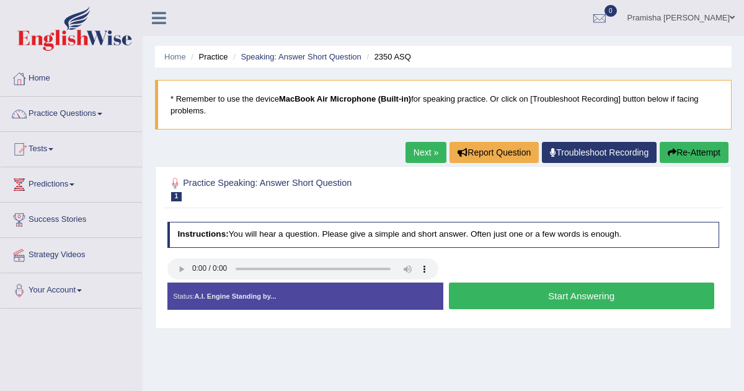
click at [577, 294] on button "Start Answering" at bounding box center [581, 296] width 265 height 27
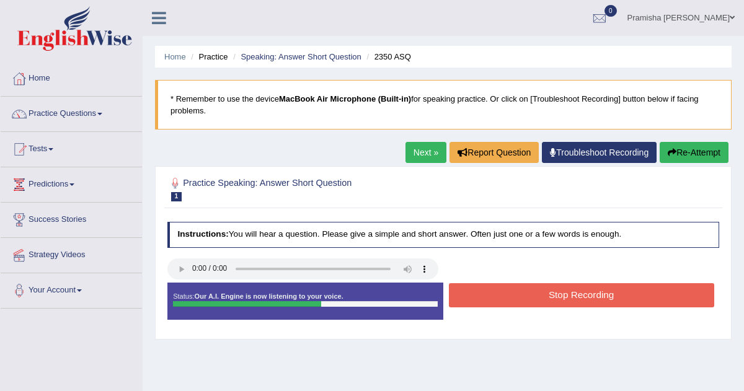
click at [577, 294] on button "Stop Recording" at bounding box center [581, 295] width 265 height 24
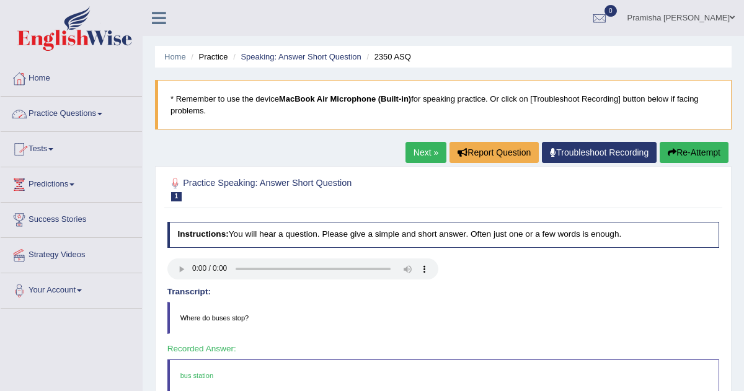
click at [81, 109] on link "Practice Questions" at bounding box center [71, 112] width 141 height 31
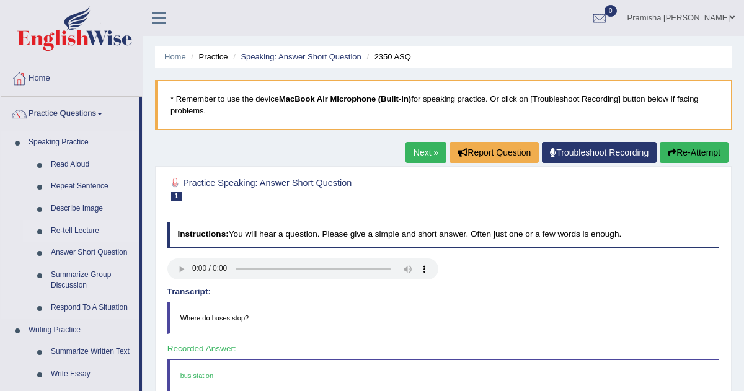
click at [79, 228] on link "Re-tell Lecture" at bounding box center [92, 231] width 94 height 22
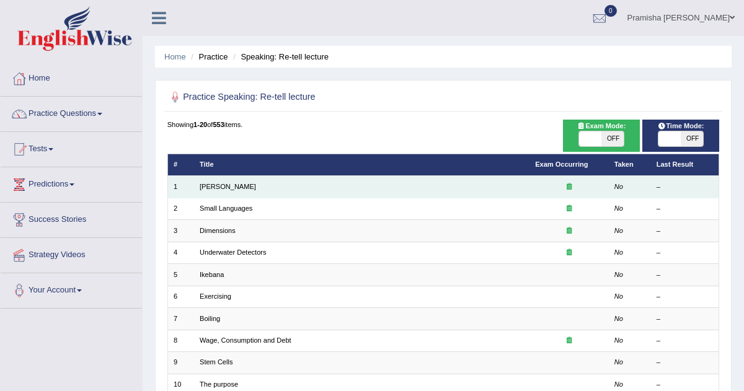
click at [269, 185] on td "[PERSON_NAME]" at bounding box center [361, 187] width 335 height 22
click at [226, 185] on link "[PERSON_NAME]" at bounding box center [228, 186] width 56 height 7
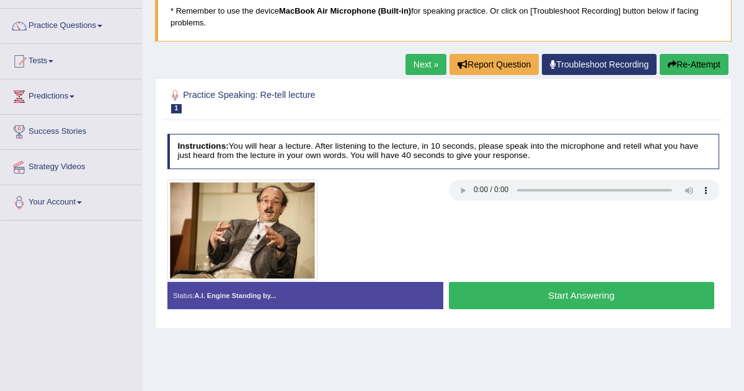
scroll to position [86, 0]
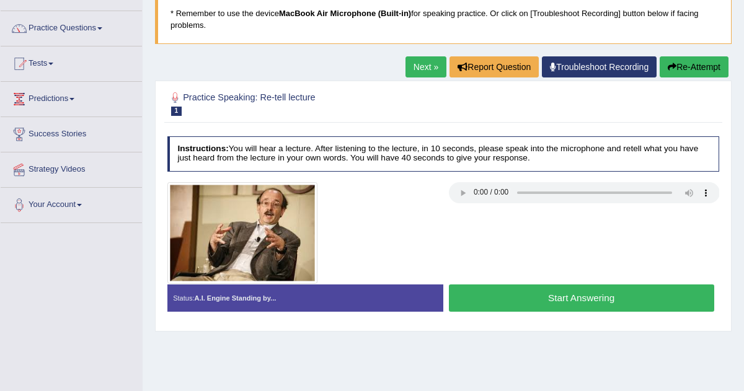
click at [498, 302] on button "Start Answering" at bounding box center [581, 297] width 265 height 27
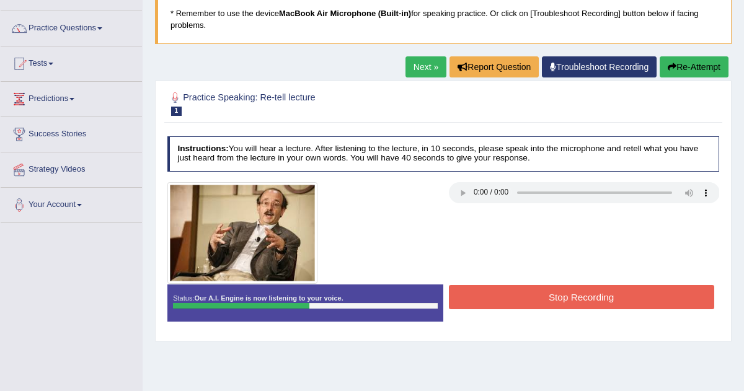
click at [538, 290] on button "Stop Recording" at bounding box center [581, 297] width 265 height 24
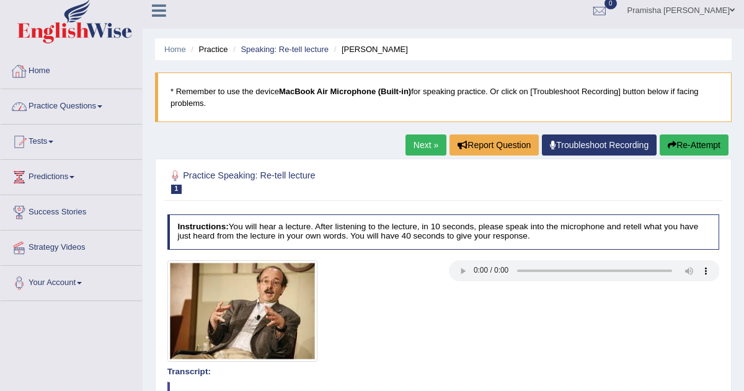
scroll to position [0, 0]
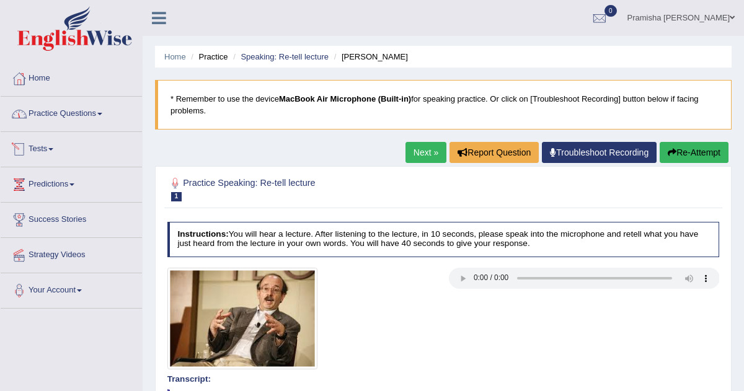
click at [91, 110] on link "Practice Questions" at bounding box center [71, 112] width 141 height 31
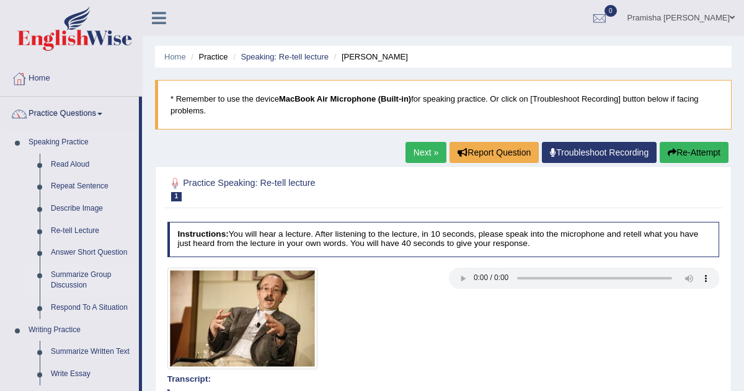
click at [87, 273] on link "Summarize Group Discussion" at bounding box center [92, 280] width 94 height 33
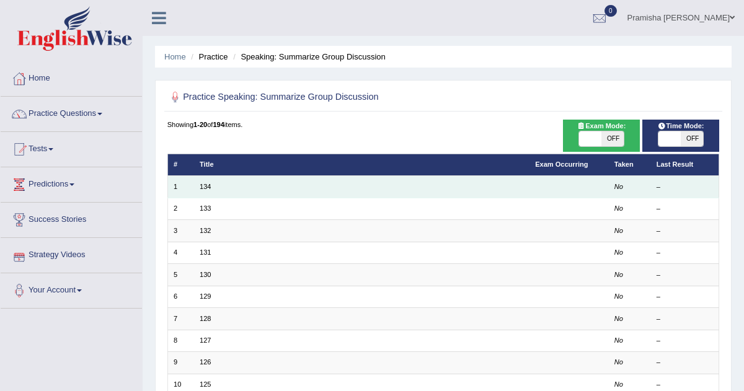
click at [198, 186] on td "134" at bounding box center [361, 187] width 335 height 22
click at [205, 186] on link "134" at bounding box center [205, 186] width 11 height 7
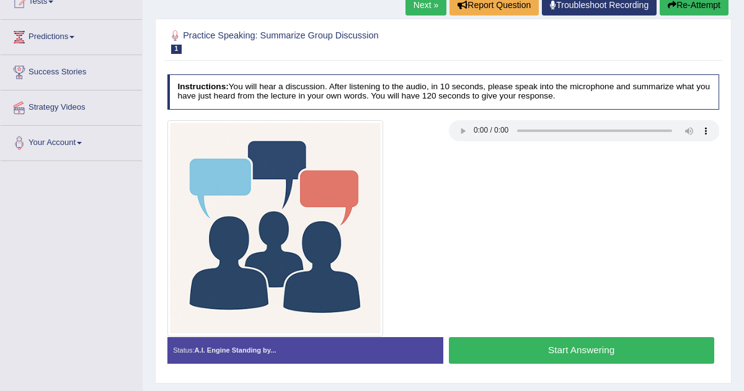
scroll to position [147, 0]
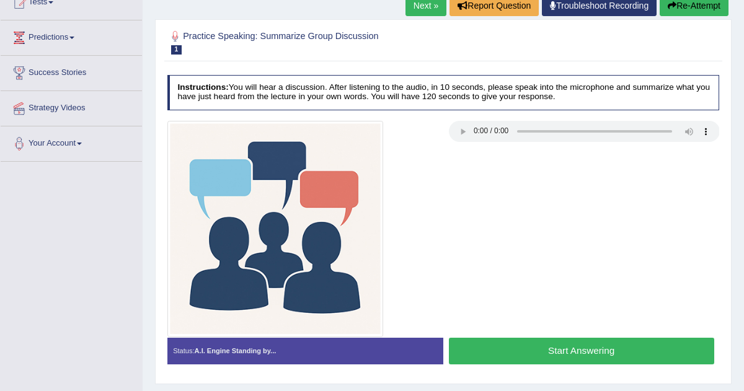
click at [280, 190] on img at bounding box center [275, 229] width 216 height 216
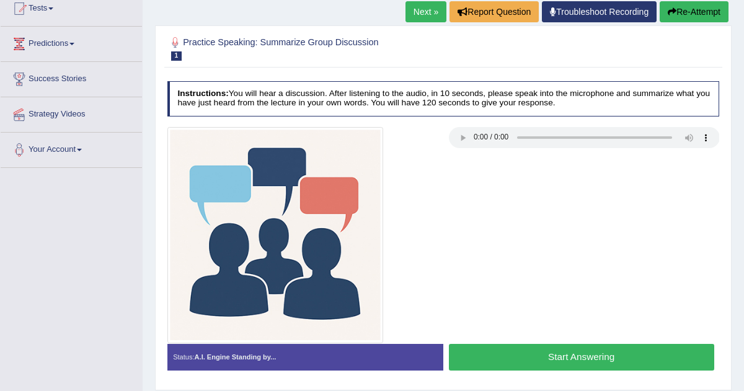
scroll to position [140, 0]
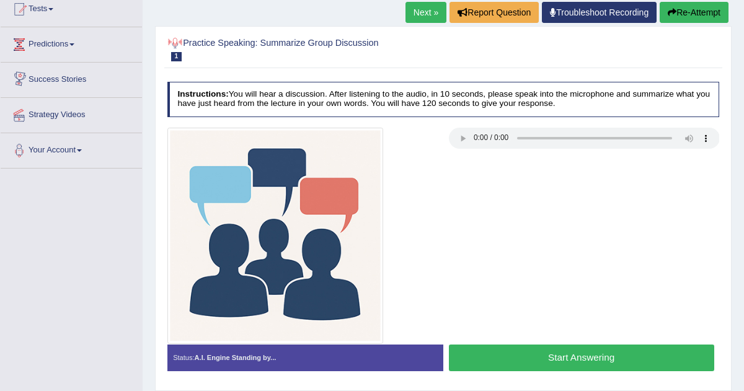
click at [45, 41] on link "Predictions" at bounding box center [71, 42] width 141 height 31
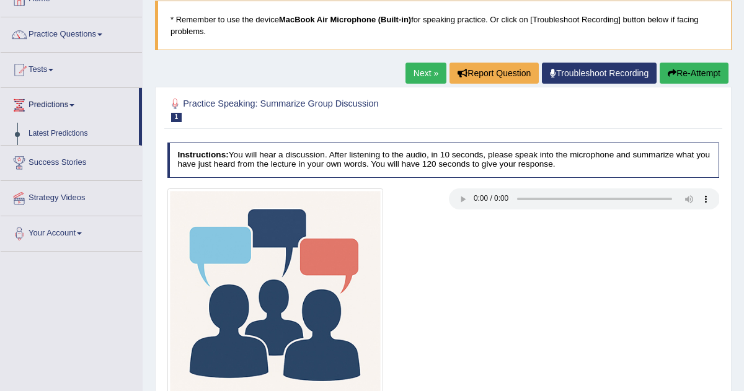
scroll to position [79, 0]
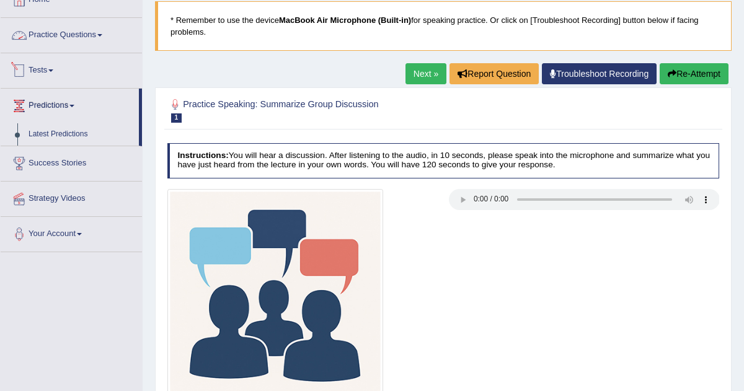
click at [53, 71] on span at bounding box center [50, 70] width 5 height 2
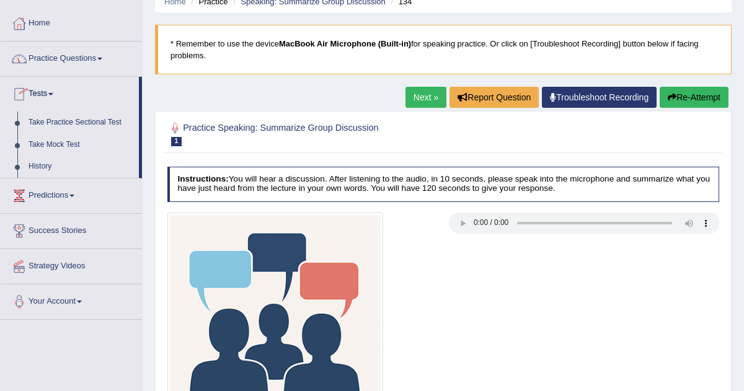
scroll to position [50, 0]
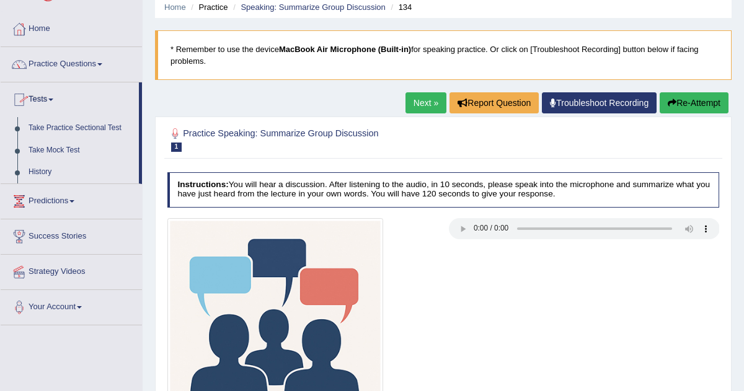
click at [55, 69] on link "Practice Questions" at bounding box center [71, 62] width 141 height 31
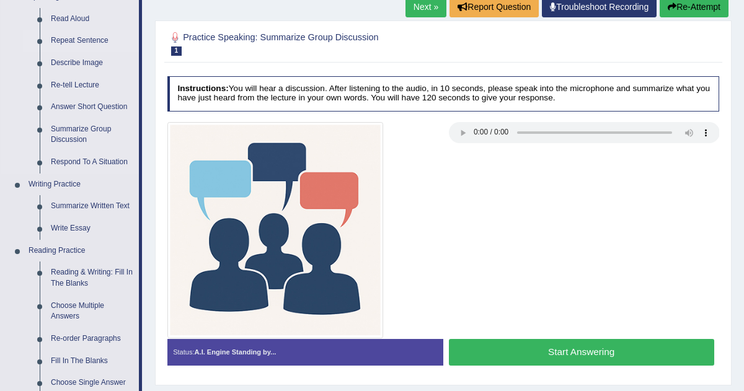
scroll to position [147, 0]
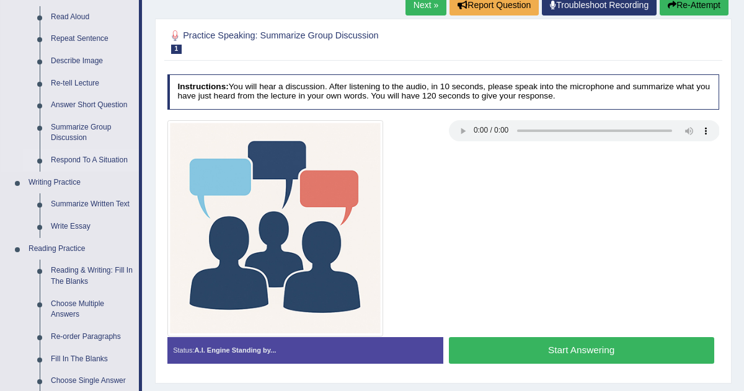
click at [80, 170] on link "Respond To A Situation" at bounding box center [92, 160] width 94 height 22
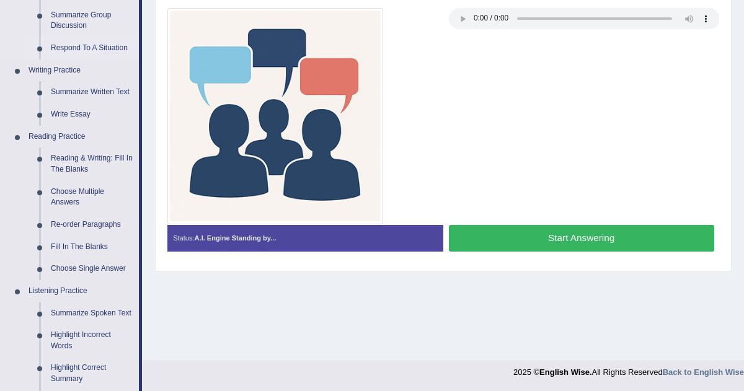
scroll to position [585, 0]
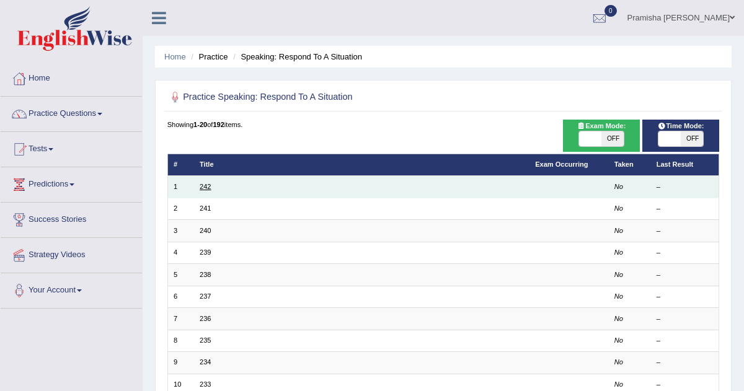
click at [205, 185] on link "242" at bounding box center [205, 186] width 11 height 7
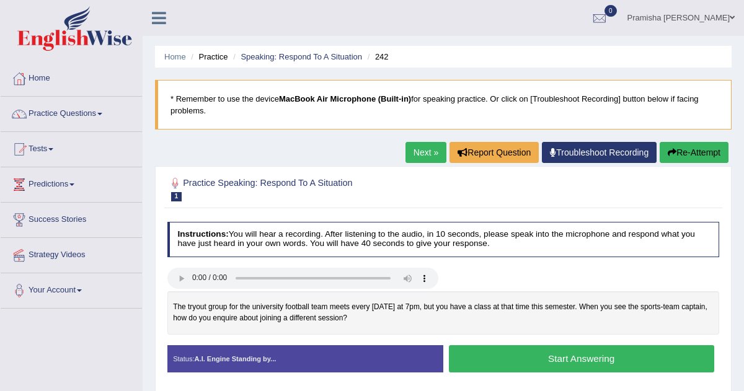
click at [533, 358] on button "Start Answering" at bounding box center [581, 358] width 265 height 27
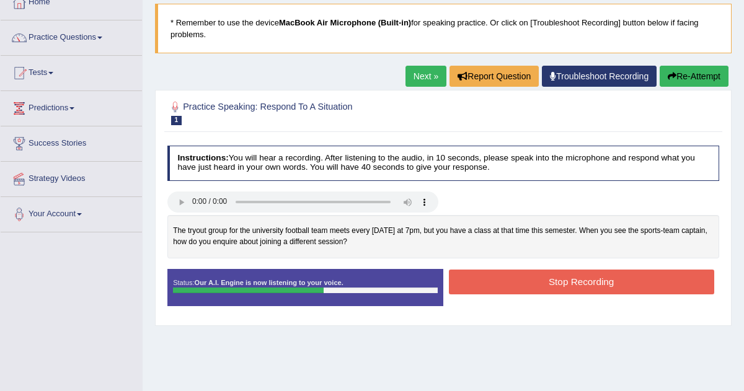
scroll to position [79, 0]
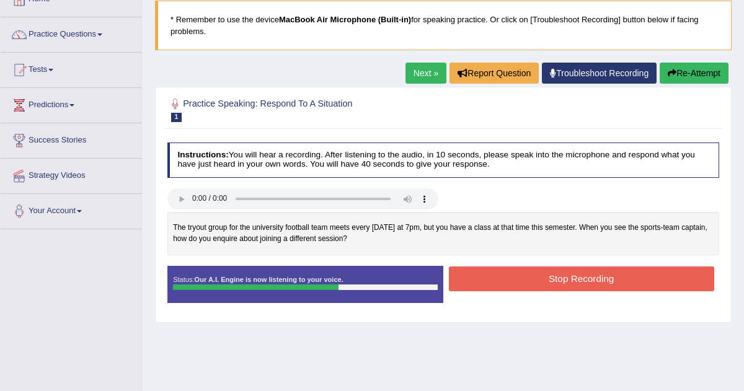
click at [492, 284] on button "Stop Recording" at bounding box center [581, 278] width 265 height 24
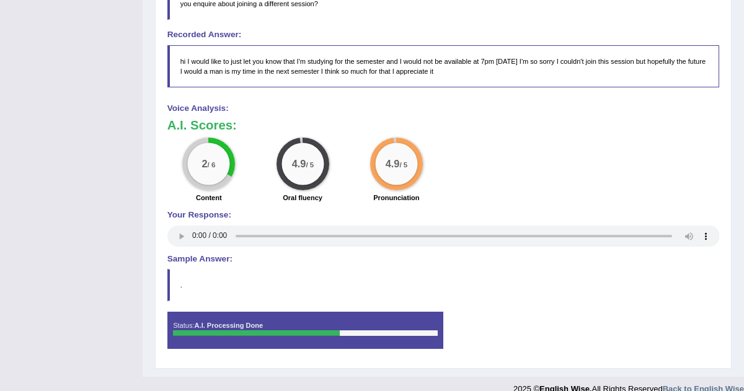
scroll to position [0, 0]
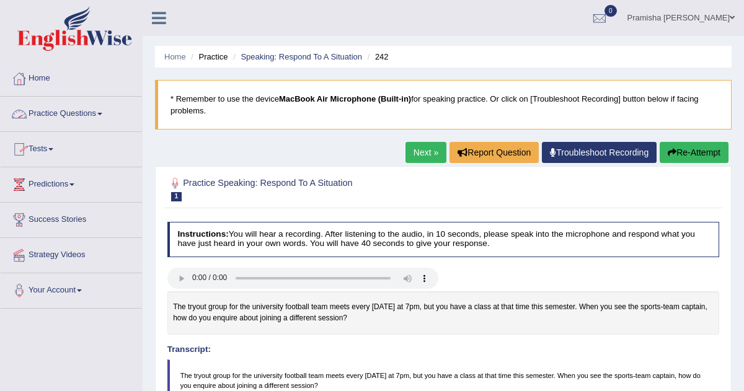
click at [84, 120] on link "Practice Questions" at bounding box center [71, 112] width 141 height 31
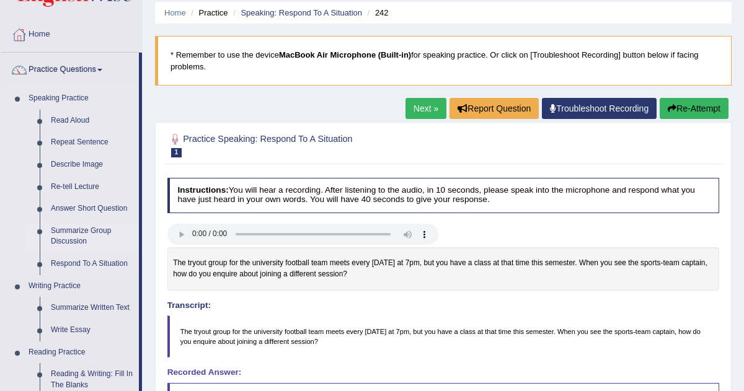
scroll to position [45, 0]
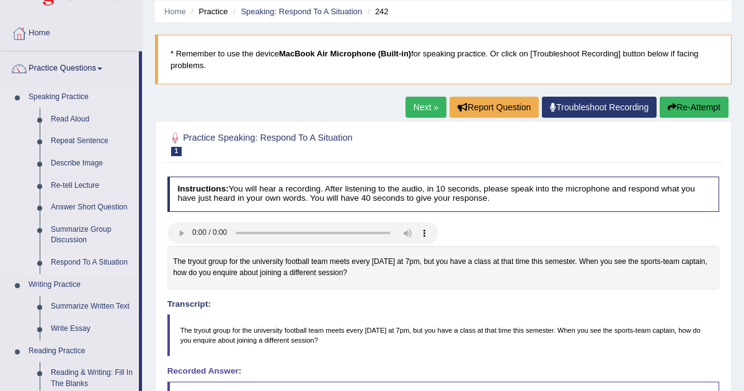
click at [90, 270] on link "Respond To A Situation" at bounding box center [92, 263] width 94 height 22
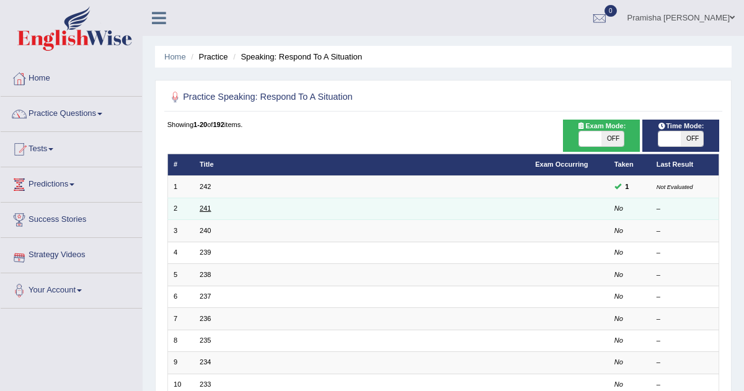
click at [205, 208] on link "241" at bounding box center [205, 207] width 11 height 7
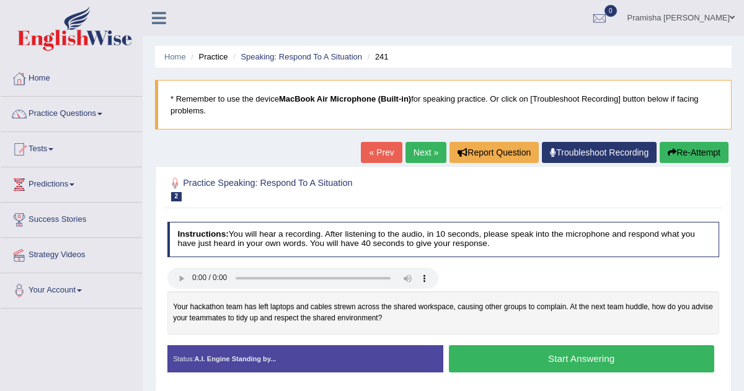
click at [571, 359] on button "Start Answering" at bounding box center [581, 358] width 265 height 27
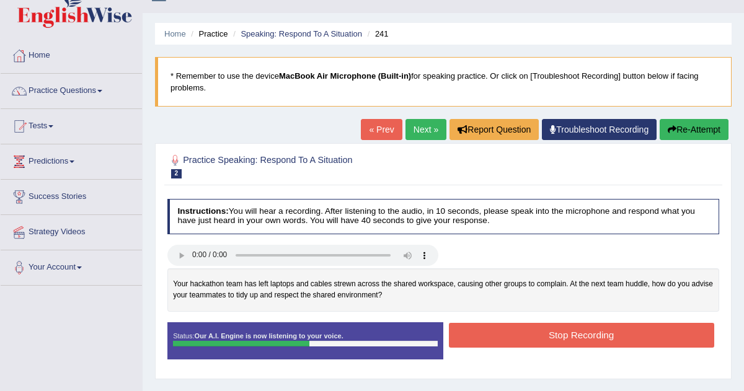
scroll to position [31, 0]
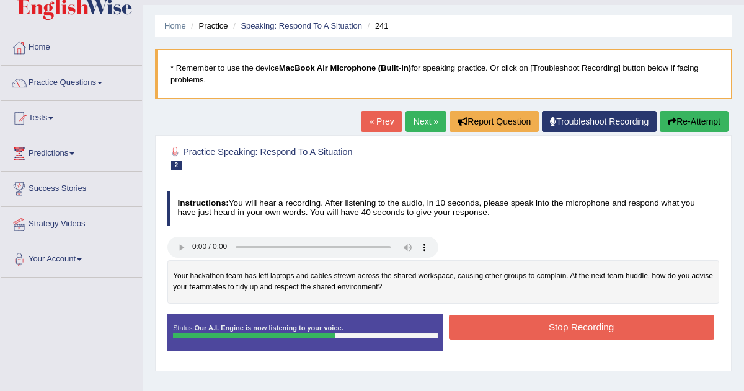
click at [527, 329] on button "Stop Recording" at bounding box center [581, 327] width 265 height 24
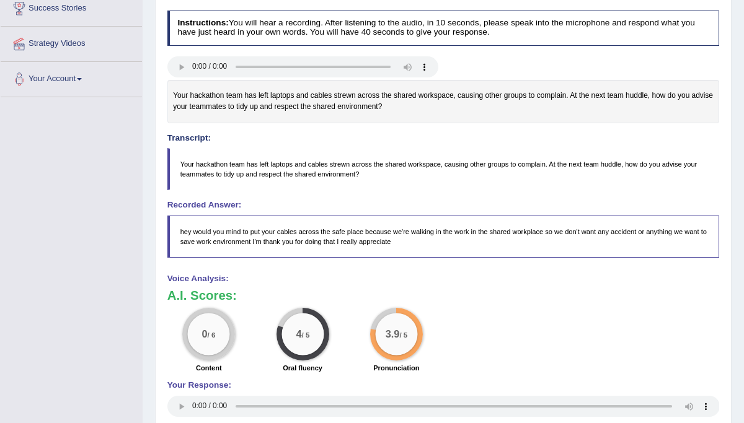
scroll to position [0, 0]
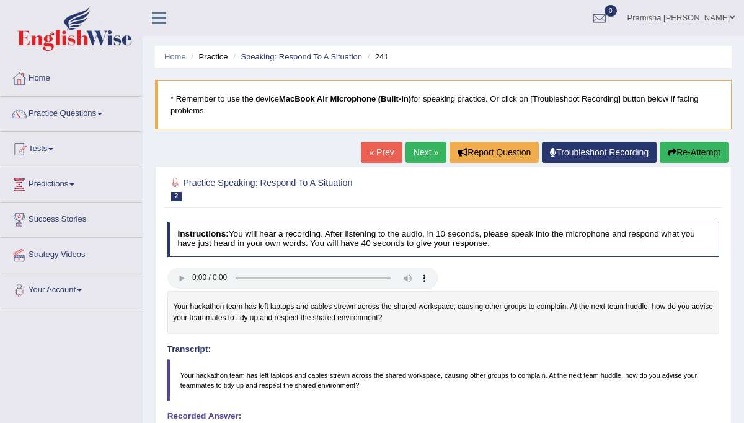
click at [51, 152] on link "Tests" at bounding box center [71, 147] width 141 height 31
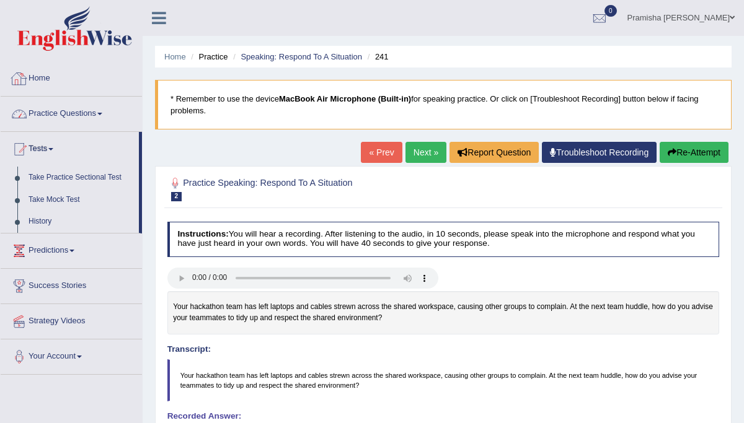
click at [37, 83] on link "Home" at bounding box center [71, 76] width 141 height 31
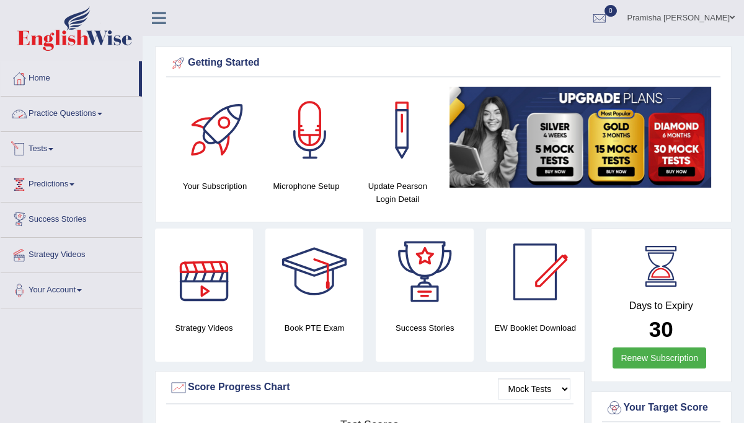
click at [94, 116] on link "Practice Questions" at bounding box center [71, 112] width 141 height 31
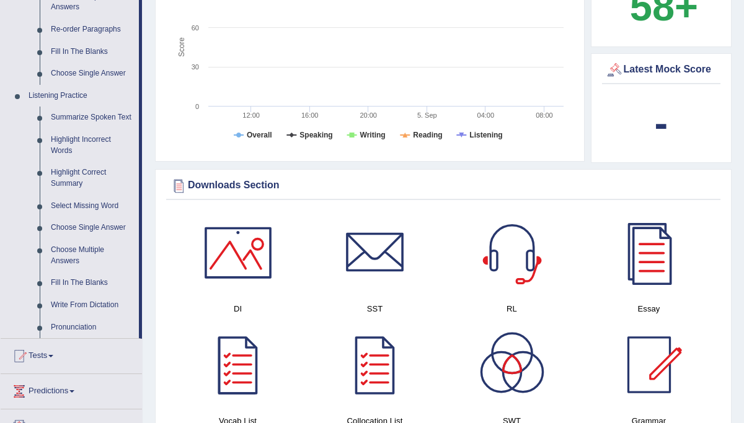
scroll to position [462, 0]
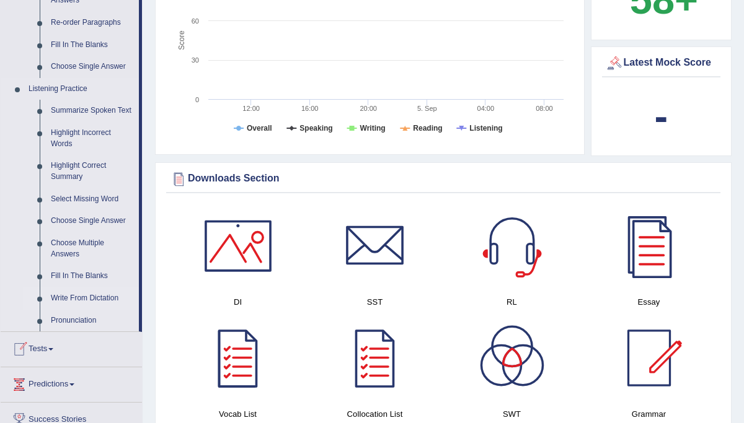
click at [103, 310] on link "Write From Dictation" at bounding box center [92, 299] width 94 height 22
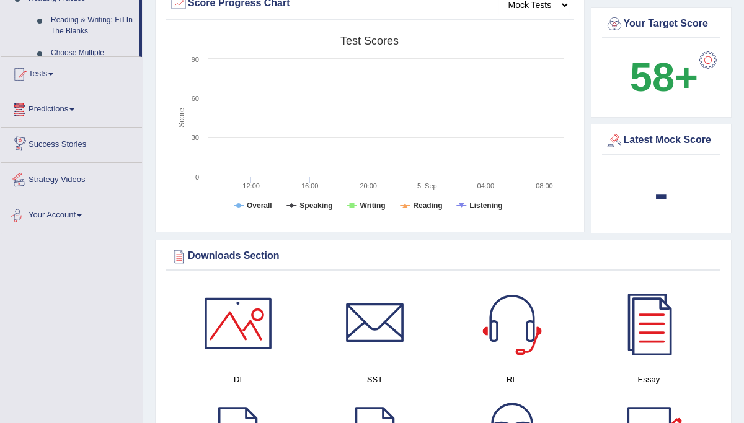
scroll to position [805, 0]
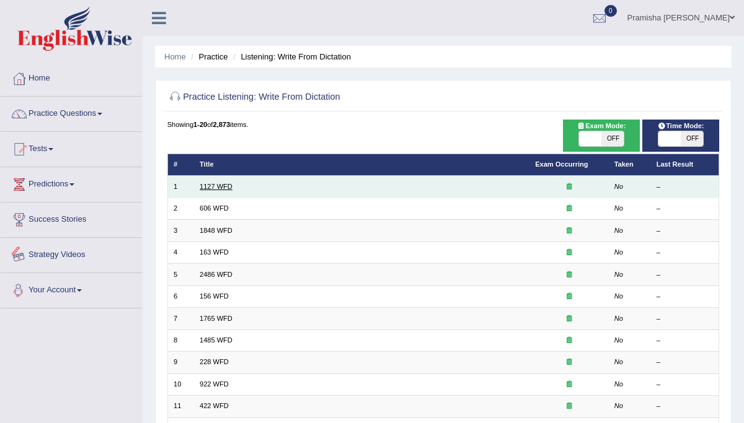
click at [208, 183] on link "1127 WFD" at bounding box center [216, 186] width 33 height 7
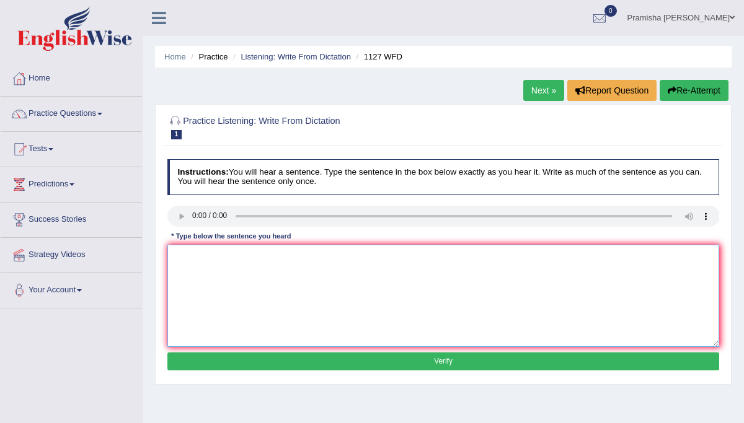
click at [215, 276] on textarea at bounding box center [443, 296] width 552 height 102
type textarea "a university degree is the requirement to enter many professions."
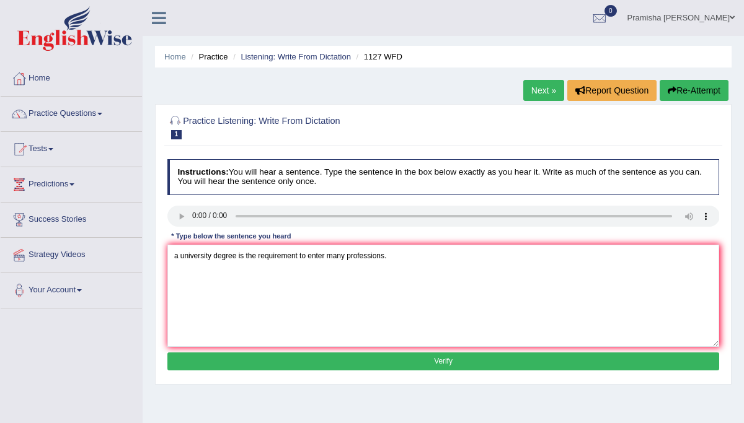
click at [274, 367] on button "Verify" at bounding box center [443, 362] width 552 height 18
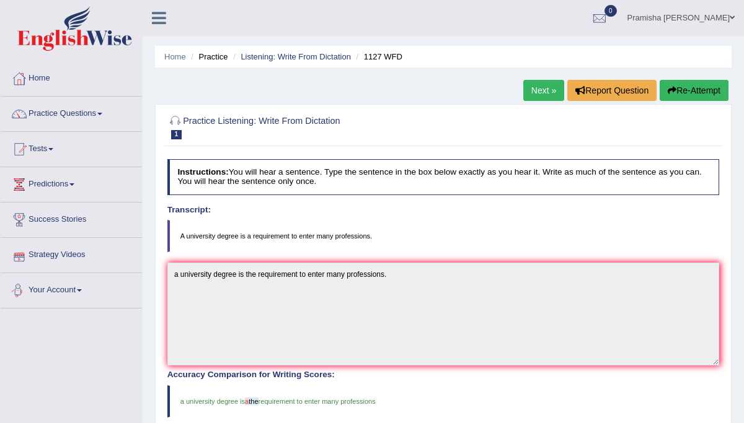
click at [76, 295] on link "Your Account" at bounding box center [71, 288] width 141 height 31
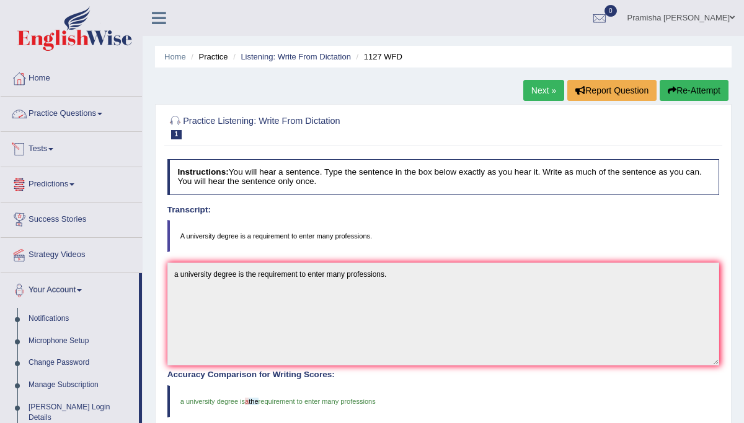
click at [89, 116] on link "Practice Questions" at bounding box center [71, 112] width 141 height 31
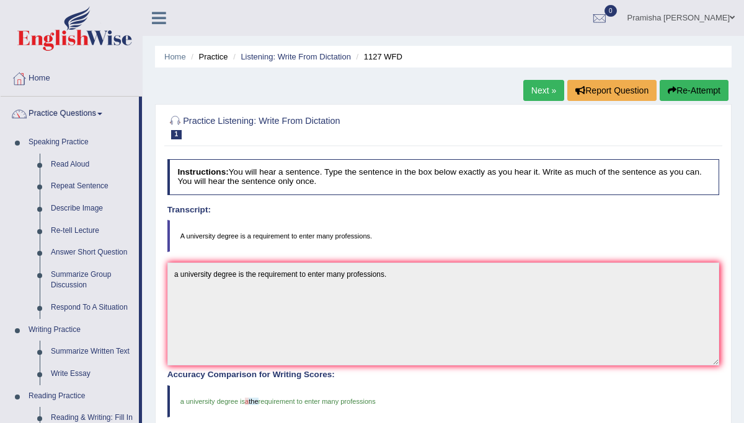
click at [405, 79] on div "Home Practice Listening: Write From Dictation 1127 WFD Next » Report Question R…" at bounding box center [443, 336] width 601 height 673
